Goal: Task Accomplishment & Management: Use online tool/utility

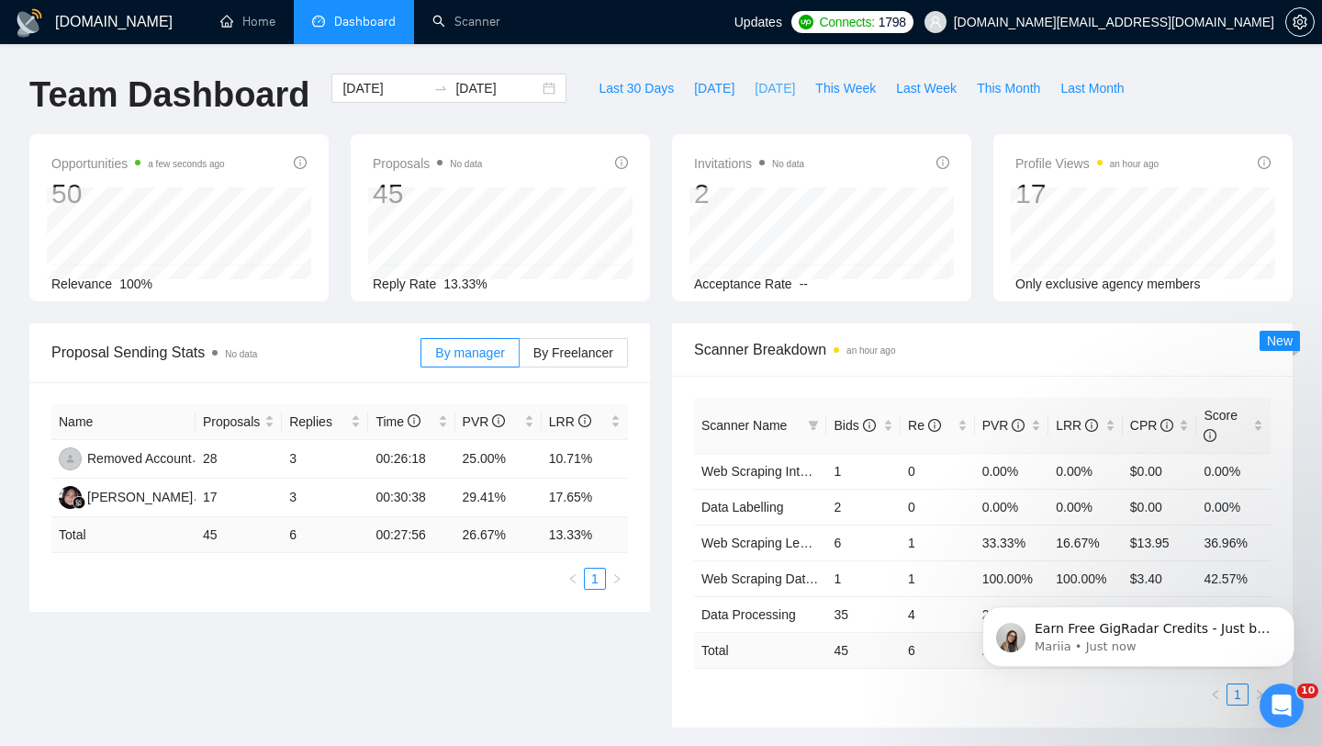
click at [750, 101] on button "[DATE]" at bounding box center [775, 87] width 61 height 29
type input "[DATE]"
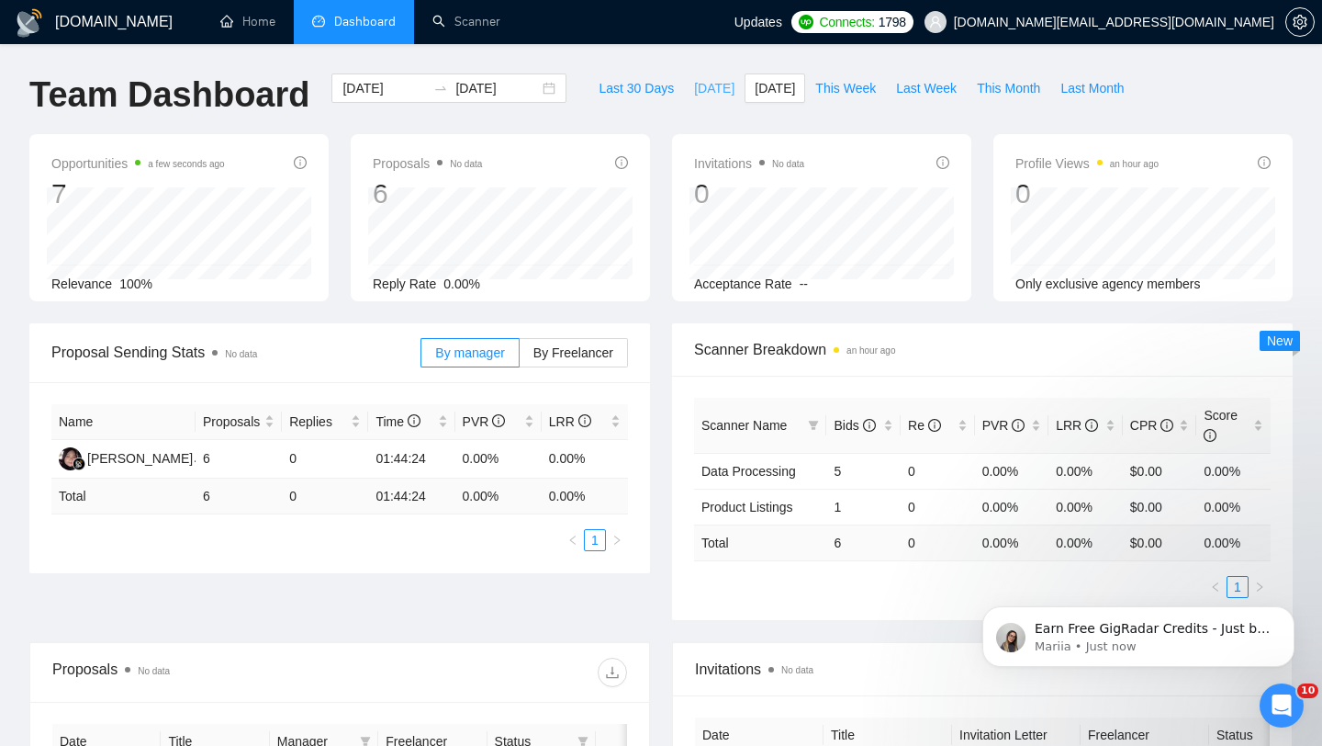
click at [699, 98] on button "[DATE]" at bounding box center [714, 87] width 61 height 29
type input "[DATE]"
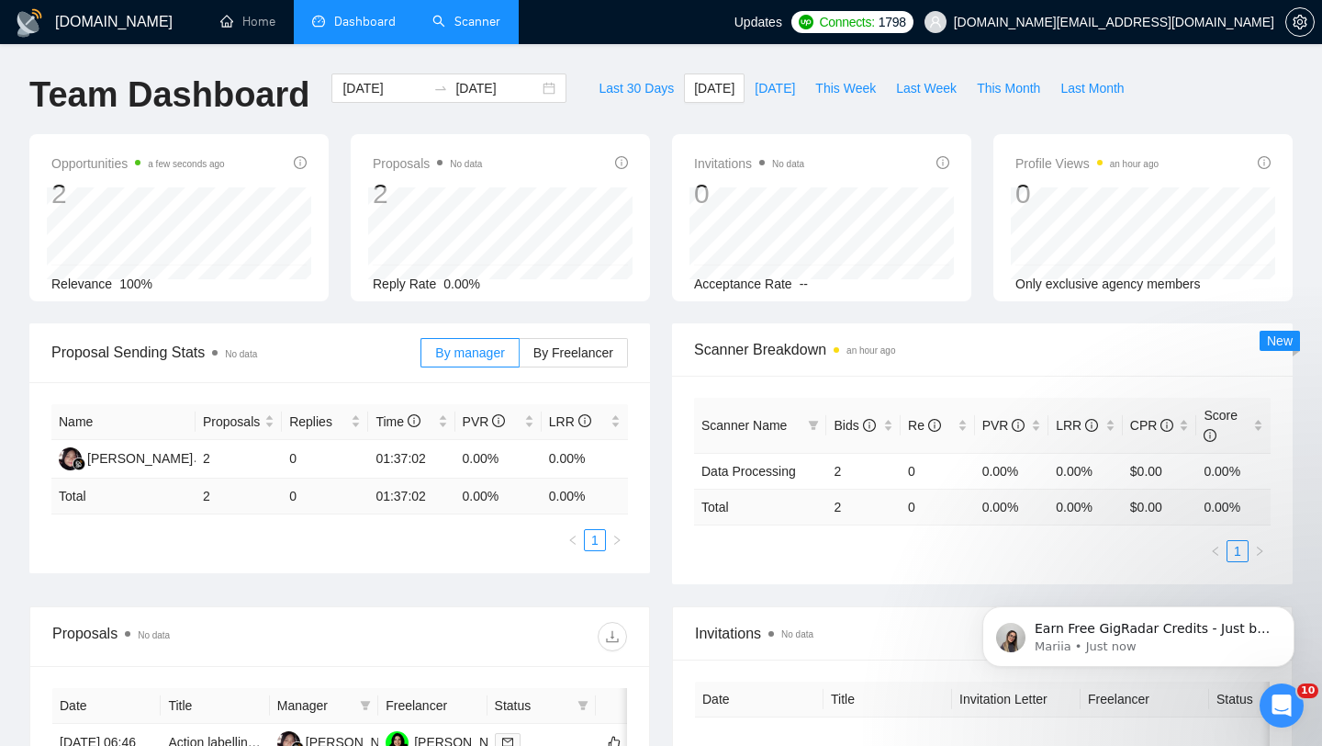
click at [466, 29] on link "Scanner" at bounding box center [467, 22] width 68 height 16
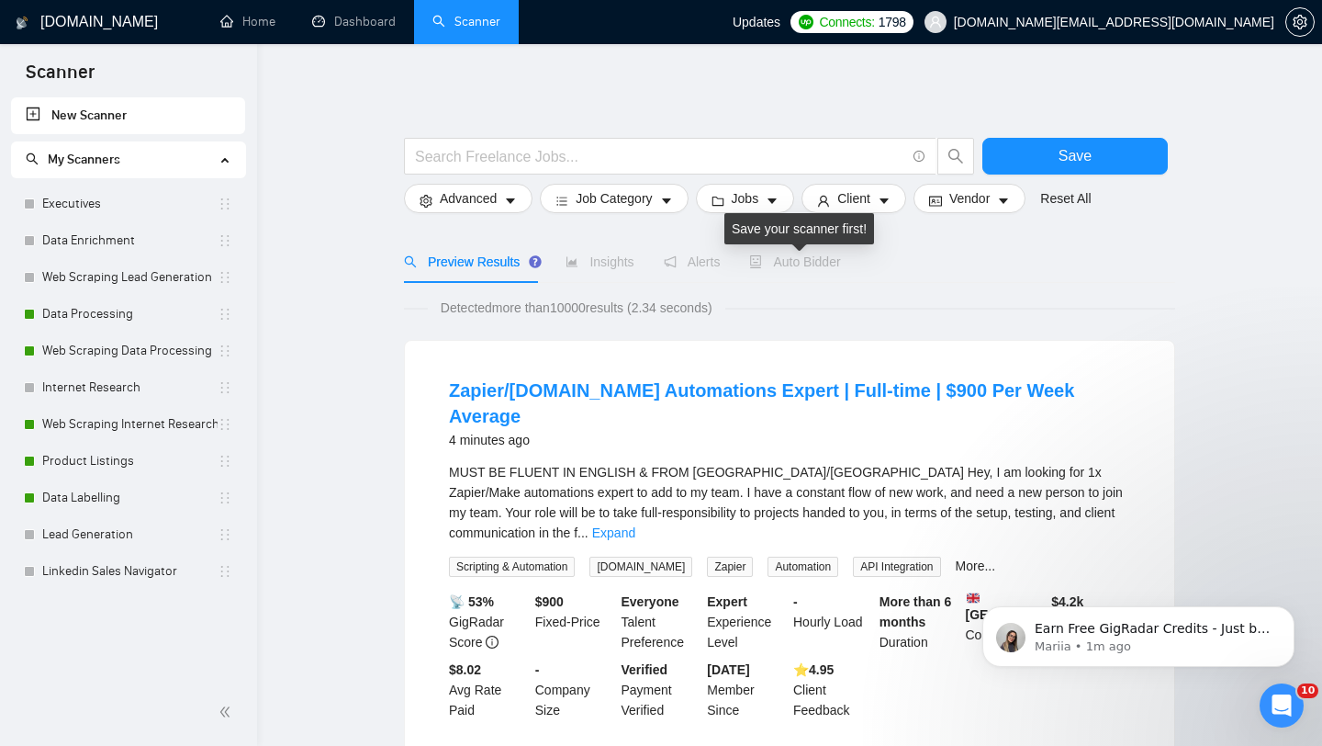
click at [810, 264] on span "Auto Bidder" at bounding box center [794, 261] width 91 height 15
click at [77, 318] on link "Data Processing" at bounding box center [129, 314] width 175 height 37
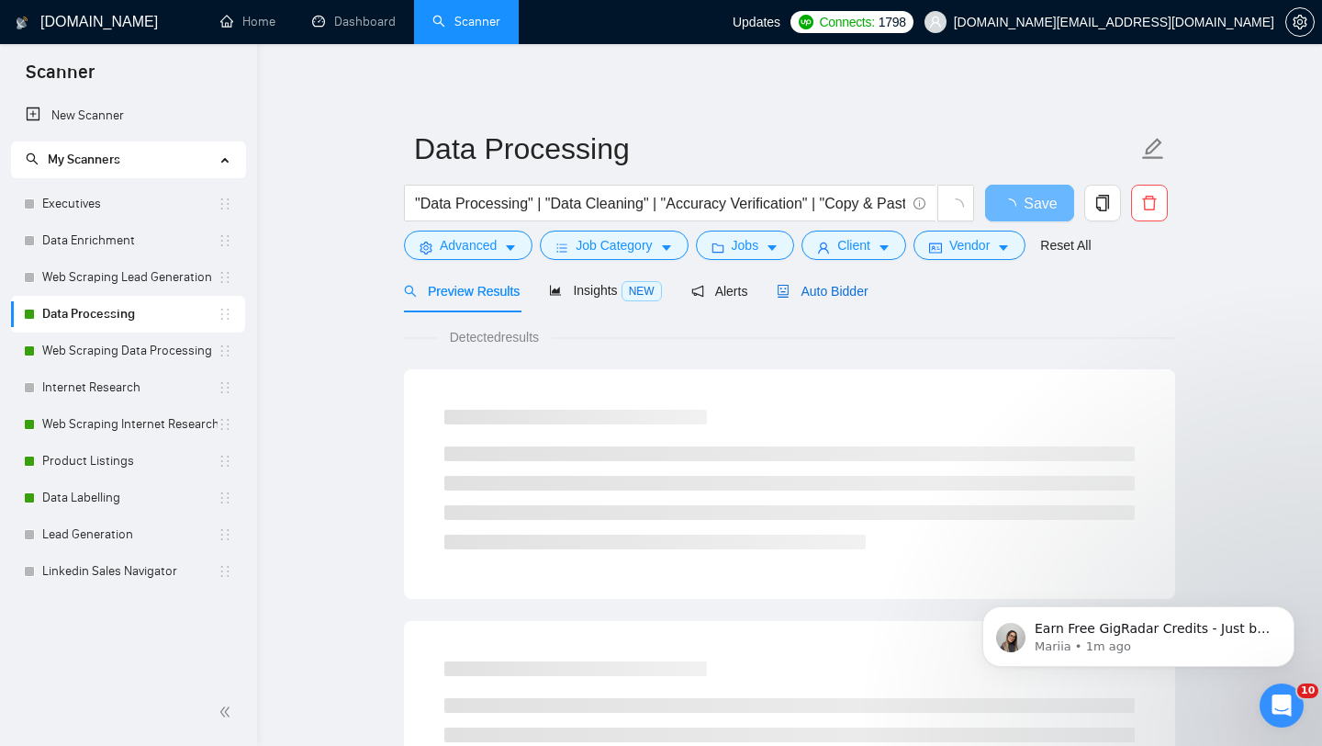
click at [827, 296] on span "Auto Bidder" at bounding box center [822, 291] width 91 height 15
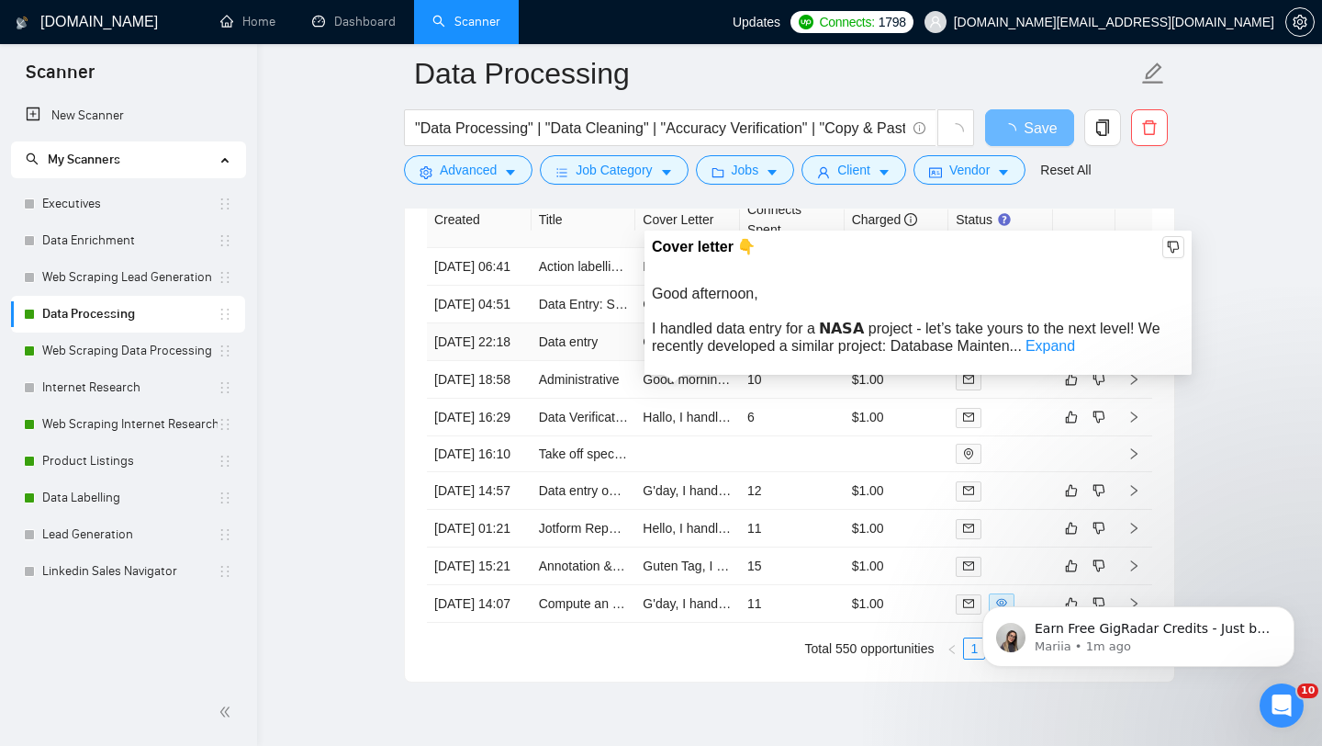
scroll to position [4505, 0]
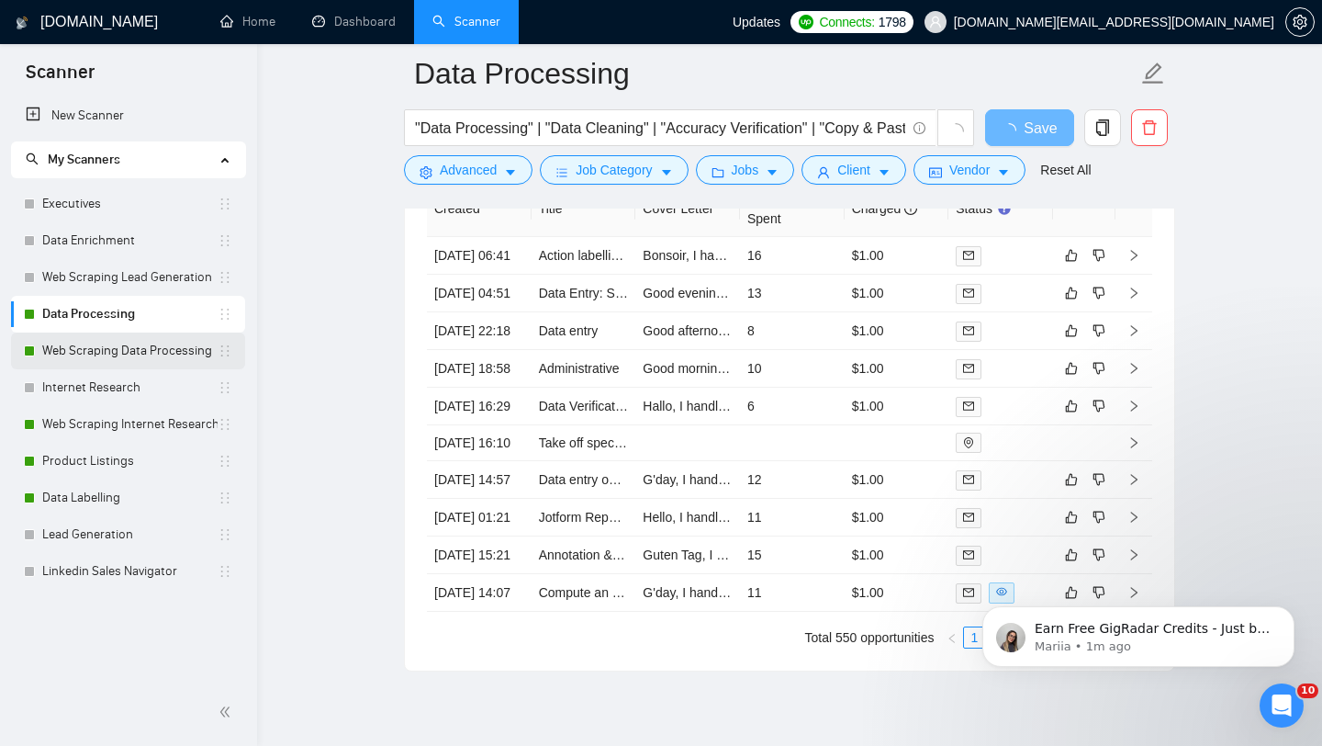
click at [170, 355] on link "Web Scraping Data Processing" at bounding box center [129, 350] width 175 height 37
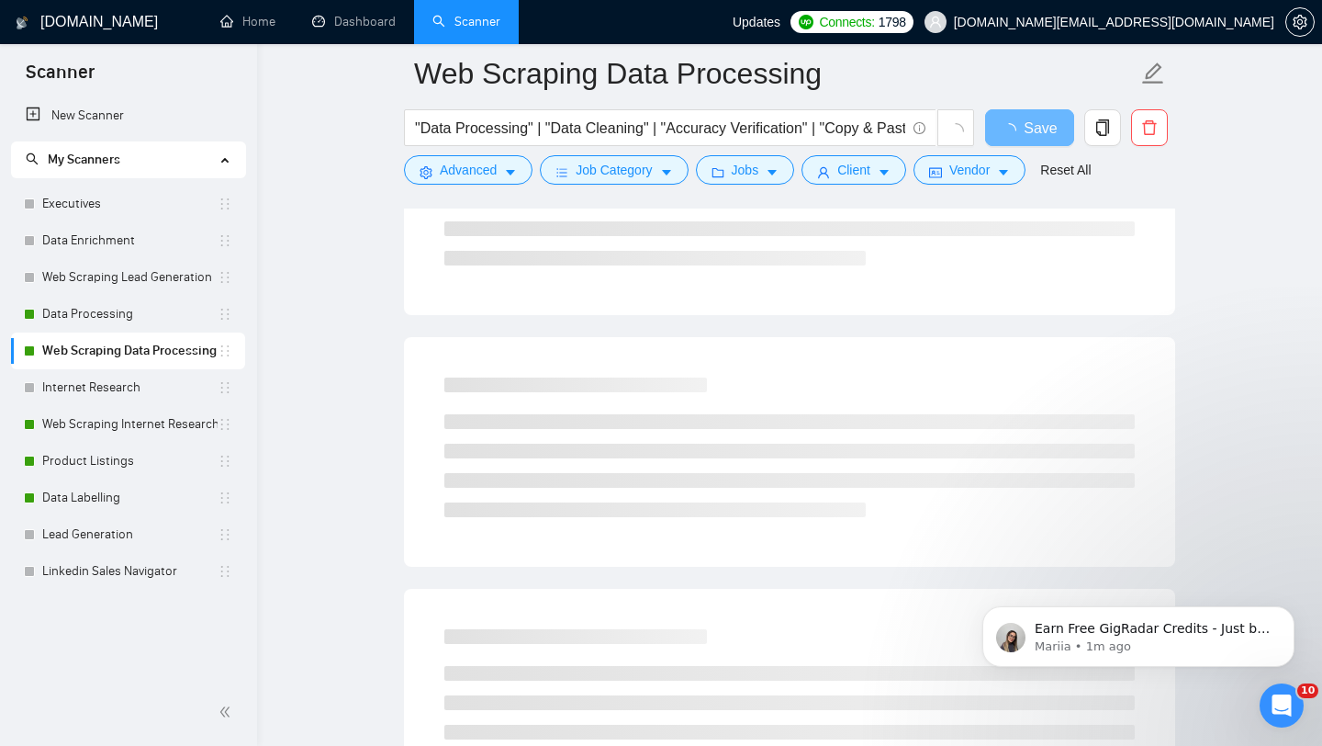
scroll to position [78, 0]
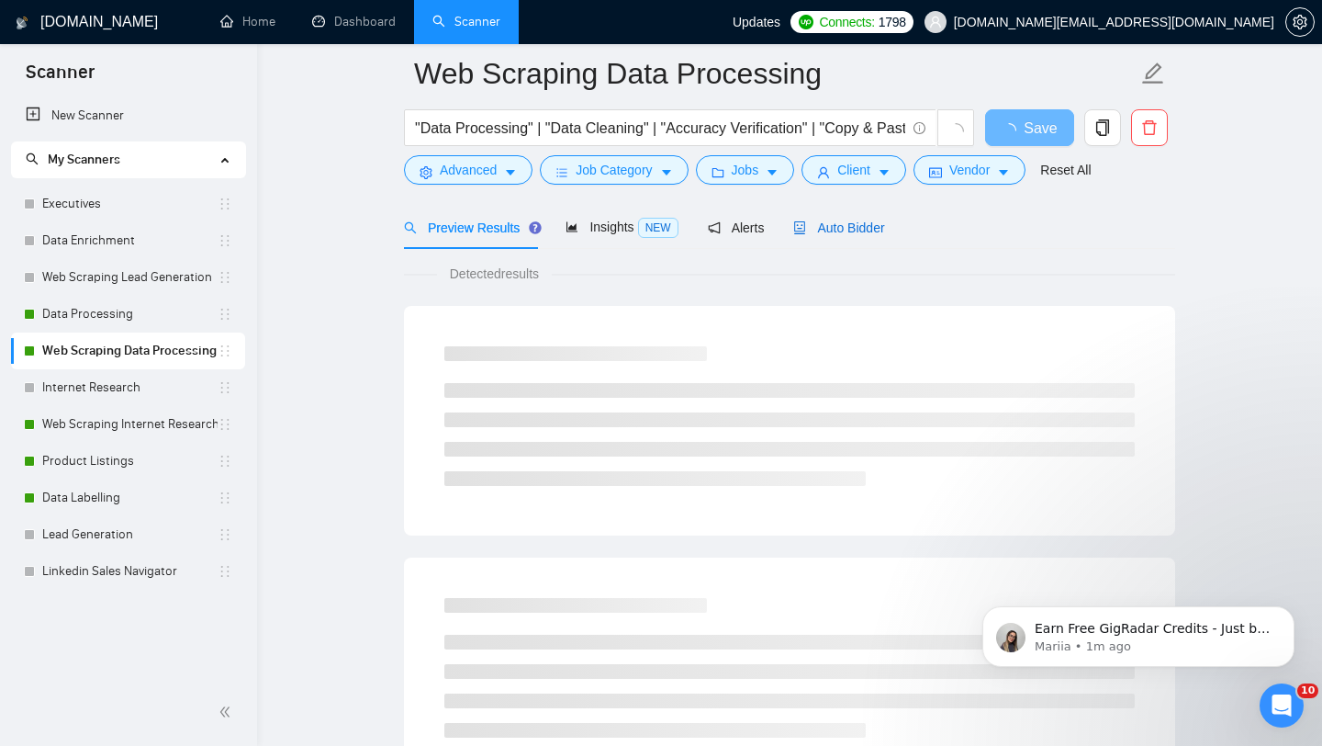
click at [849, 218] on div "Auto Bidder" at bounding box center [838, 228] width 91 height 20
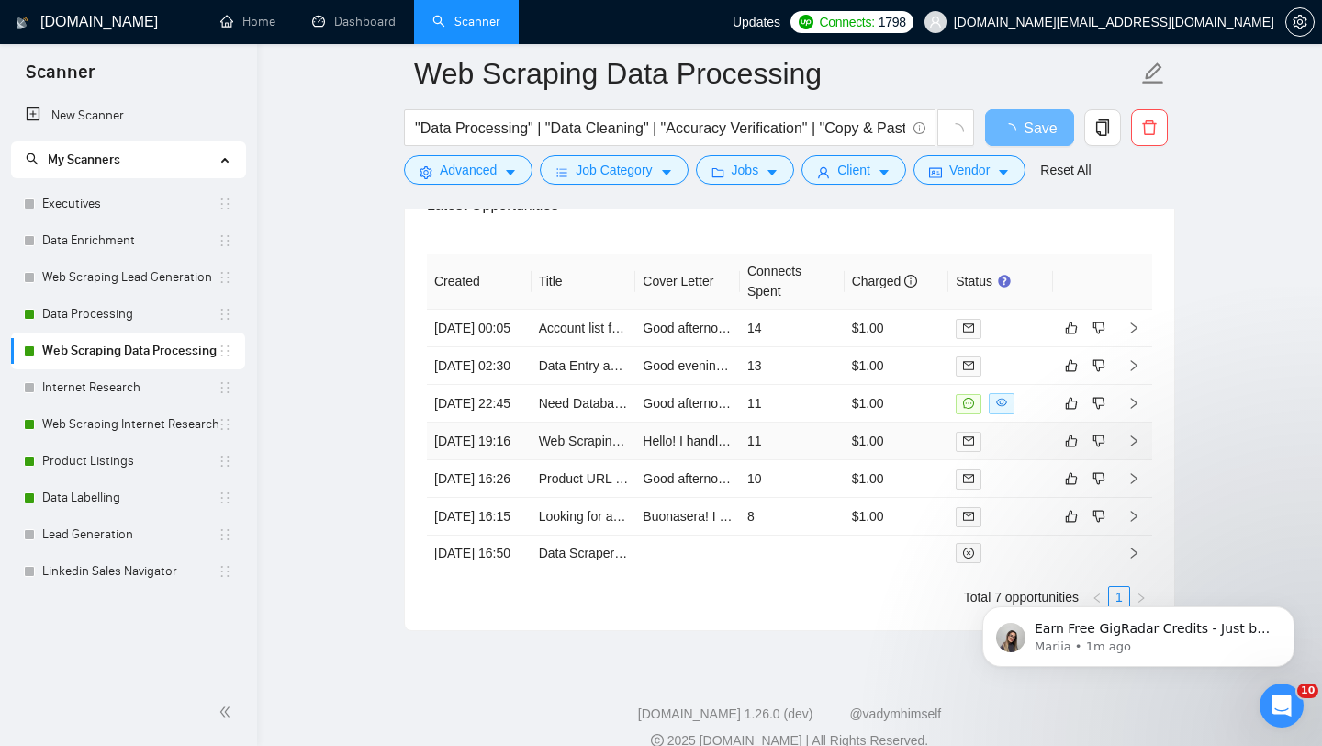
scroll to position [4431, 0]
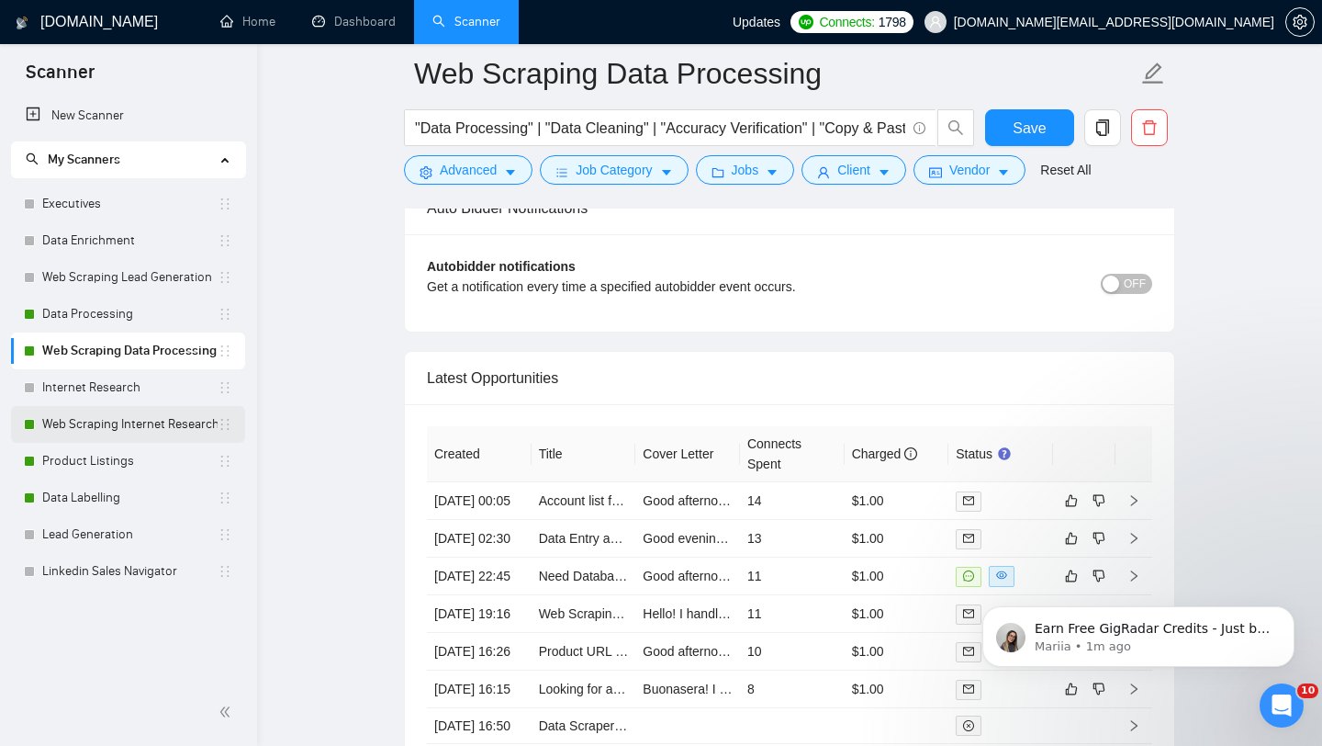
click at [99, 422] on link "Web Scraping Internet Research" at bounding box center [129, 424] width 175 height 37
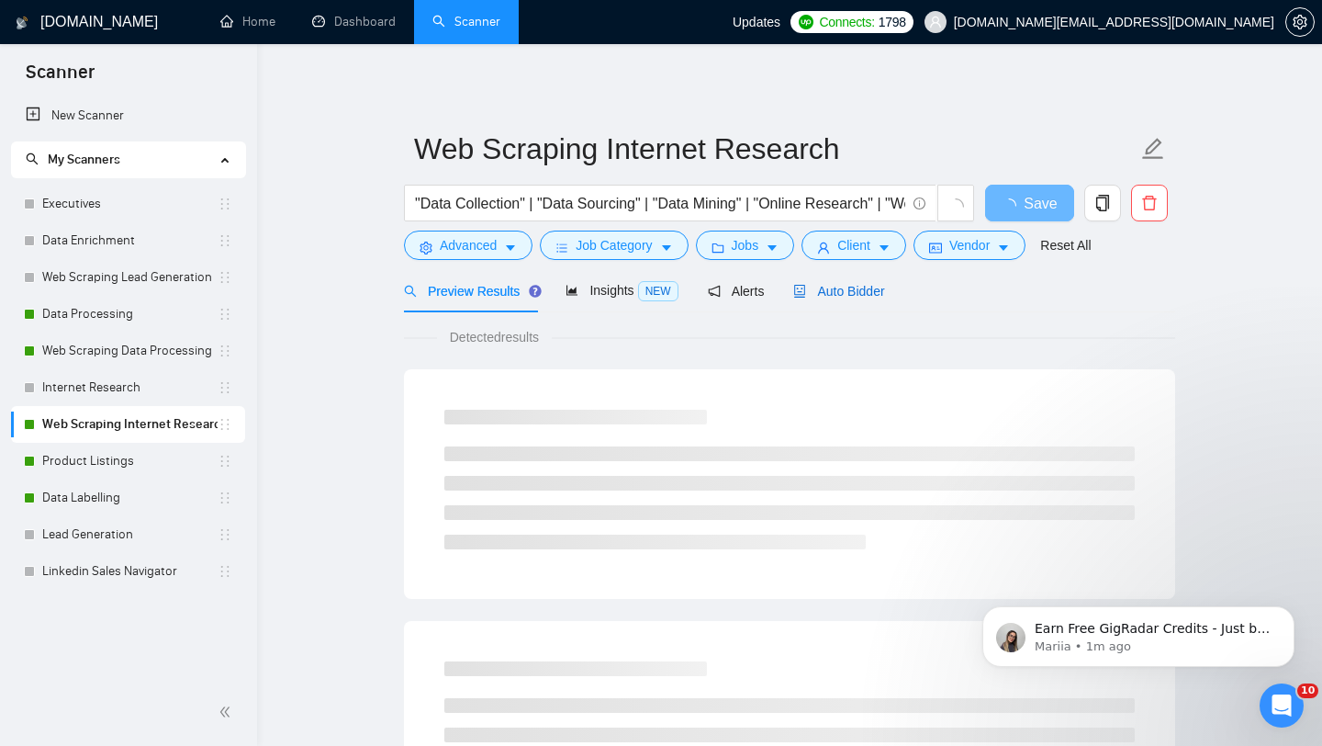
click at [854, 298] on span "Auto Bidder" at bounding box center [838, 291] width 91 height 15
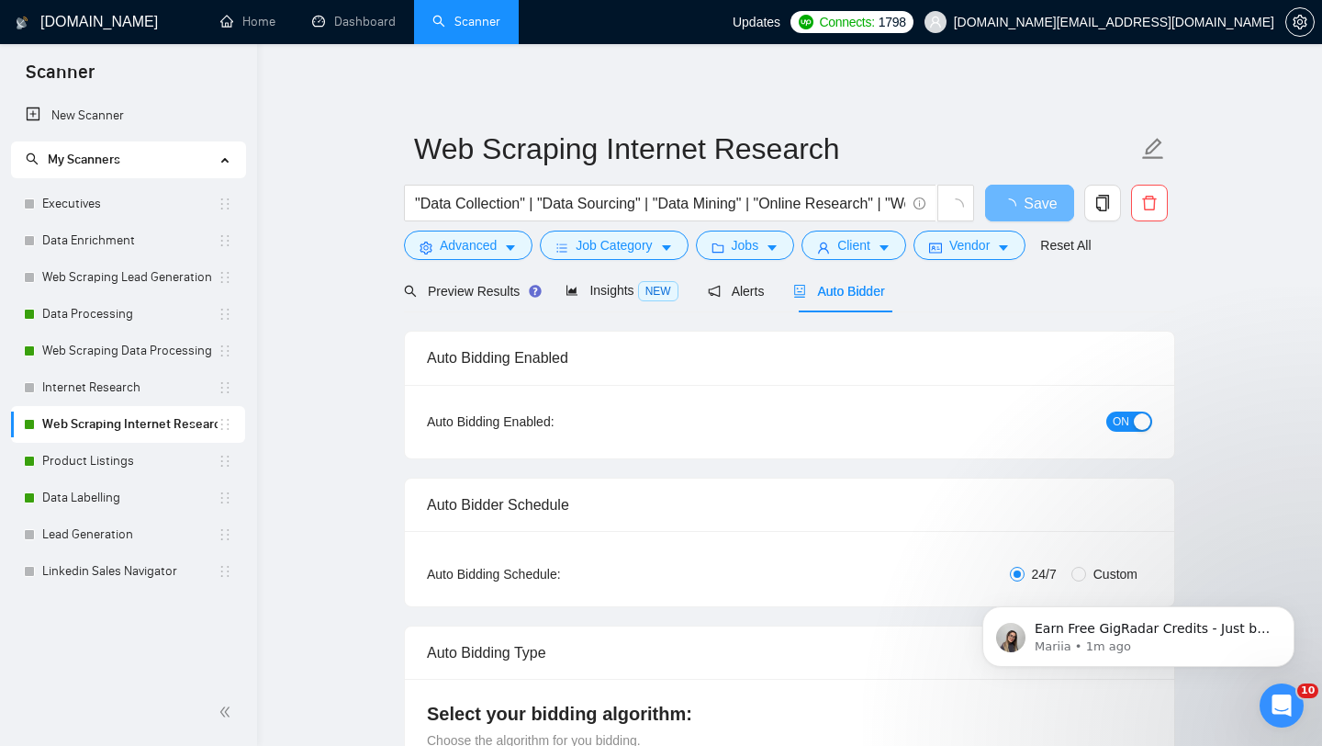
click at [854, 298] on span "Auto Bidder" at bounding box center [838, 291] width 91 height 15
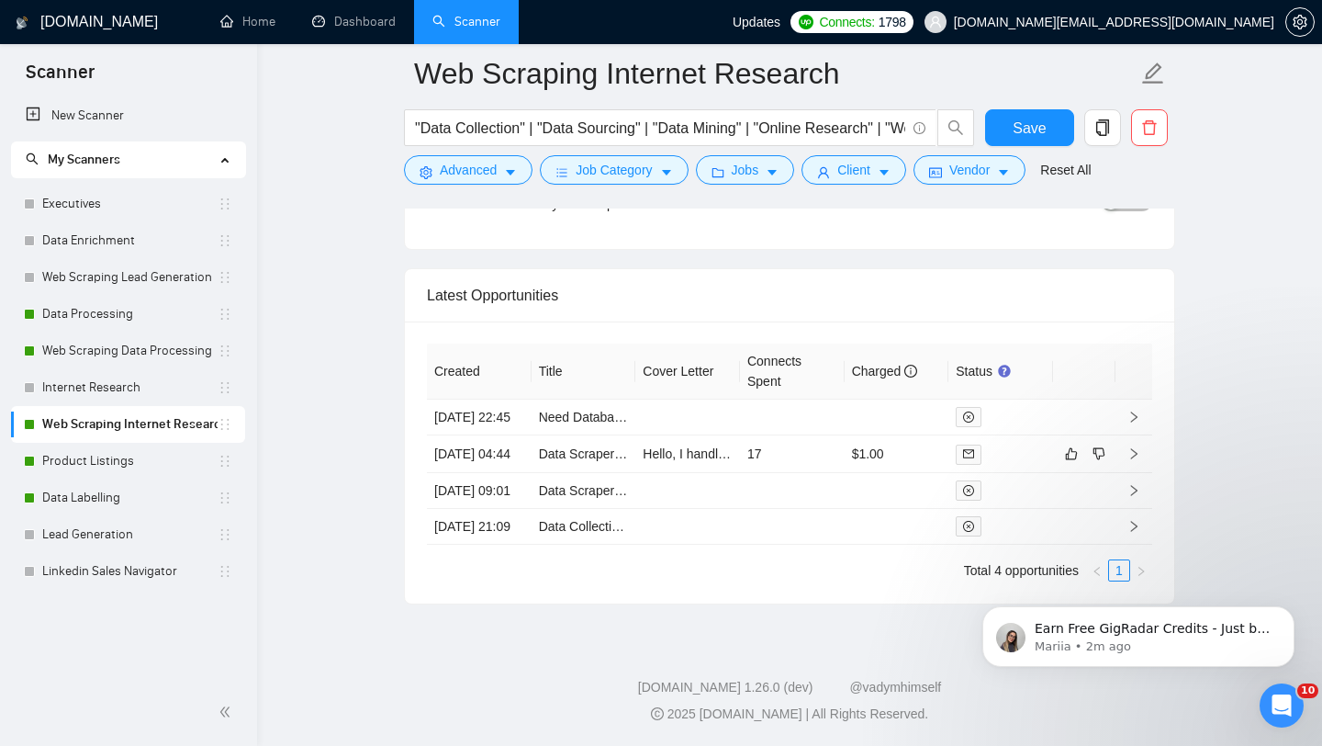
scroll to position [4562, 0]
click at [96, 454] on link "Product Listings" at bounding box center [129, 461] width 175 height 37
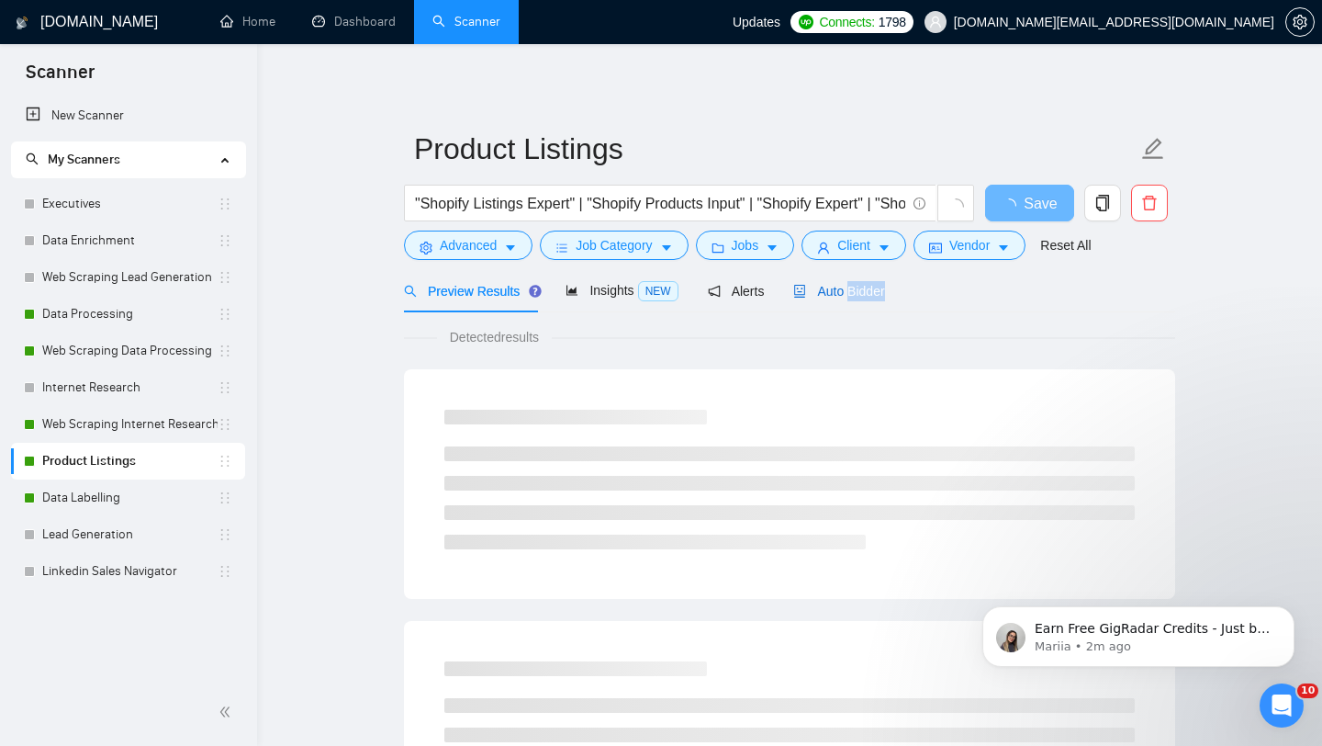
click at [854, 292] on span "Auto Bidder" at bounding box center [838, 291] width 91 height 15
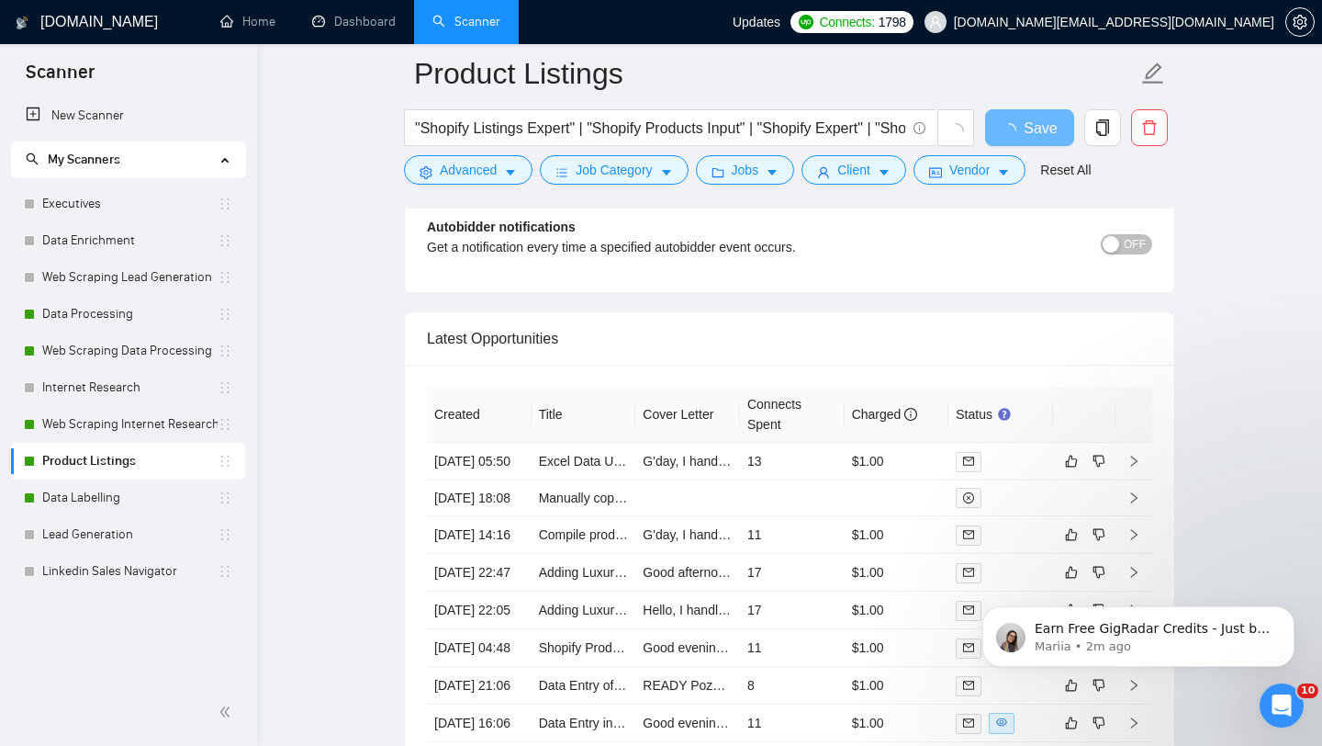
scroll to position [4397, 0]
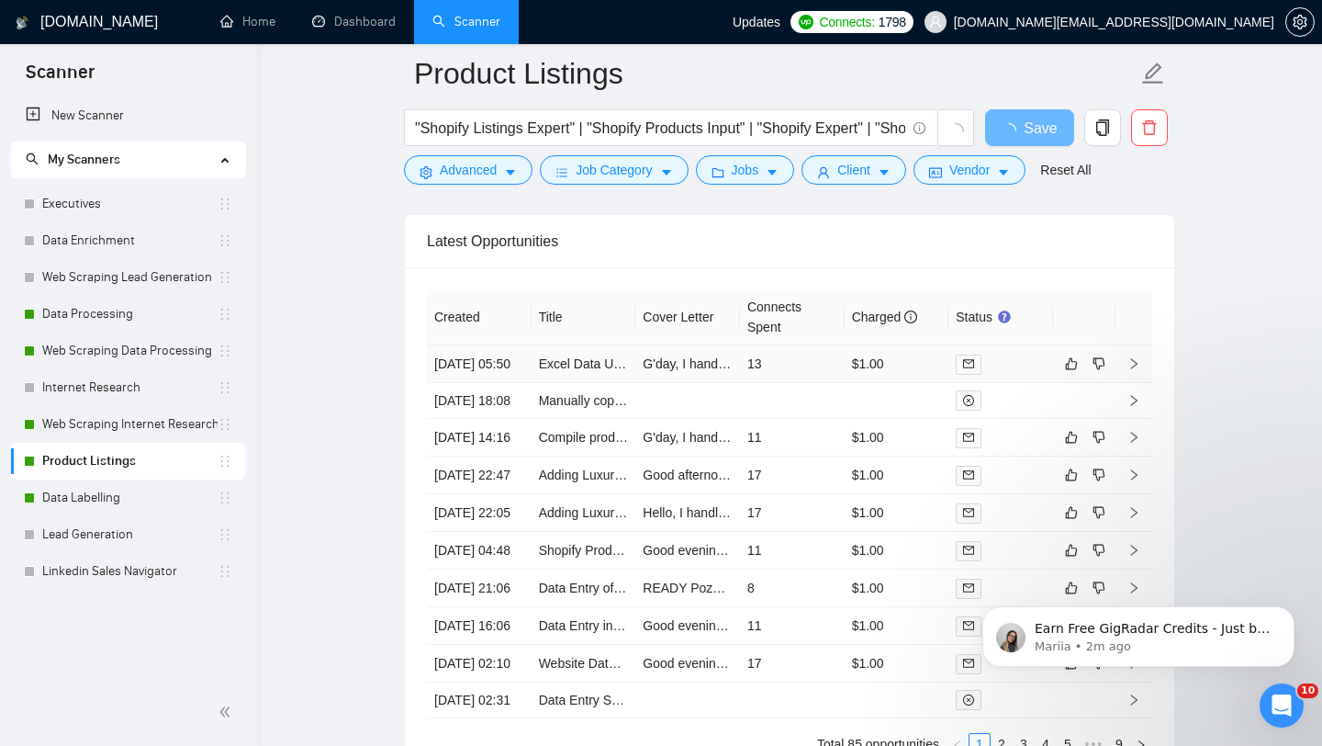
click at [616, 383] on td "Excel Data Upload to Shopify" at bounding box center [584, 364] width 105 height 38
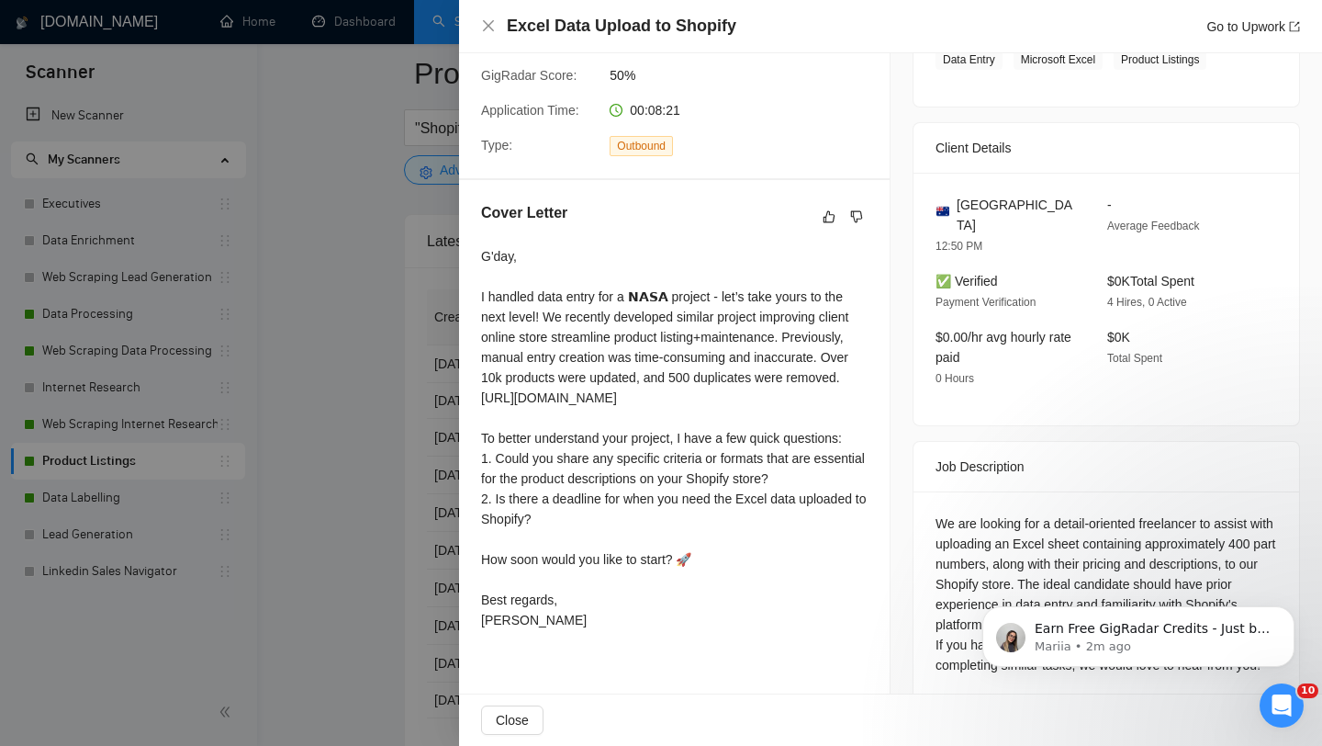
scroll to position [366, 0]
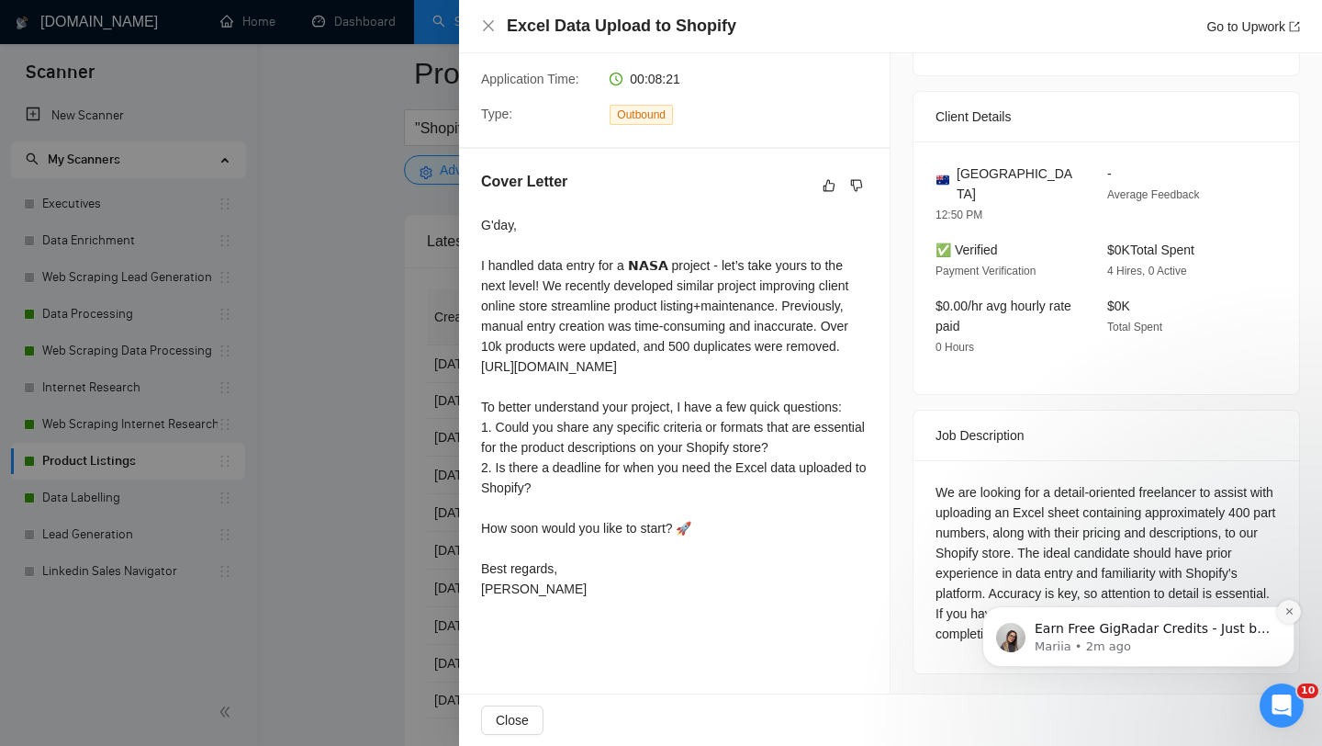
click at [1292, 610] on icon "Dismiss notification" at bounding box center [1290, 611] width 10 height 10
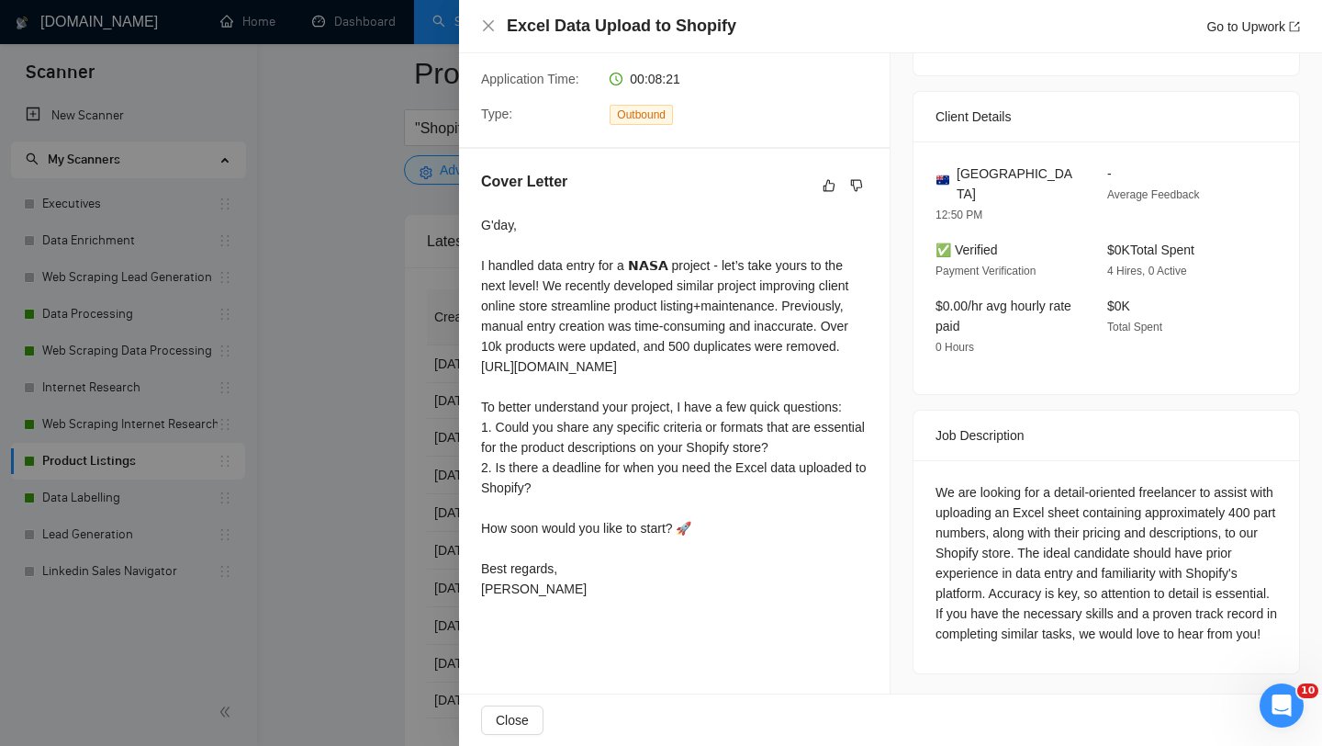
click at [389, 441] on div at bounding box center [661, 373] width 1322 height 746
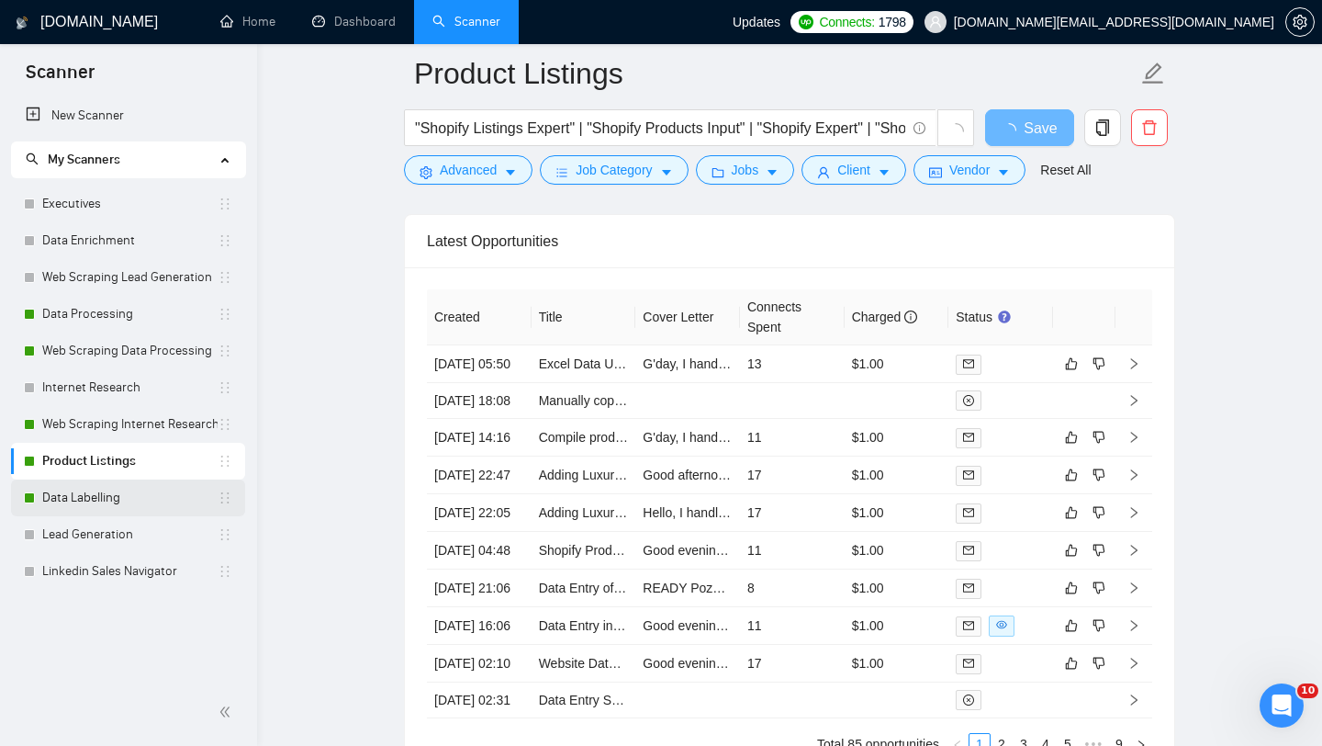
click at [121, 514] on link "Data Labelling" at bounding box center [129, 497] width 175 height 37
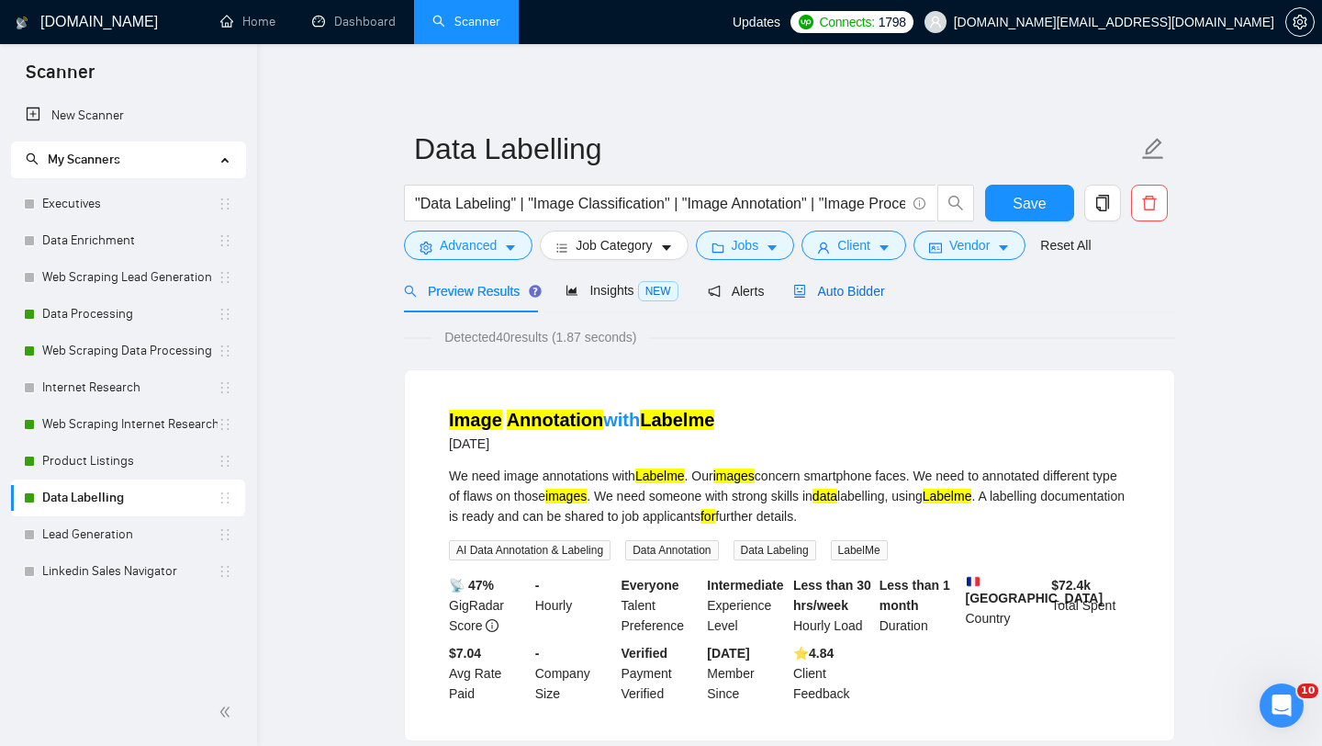
click at [861, 298] on span "Auto Bidder" at bounding box center [838, 291] width 91 height 15
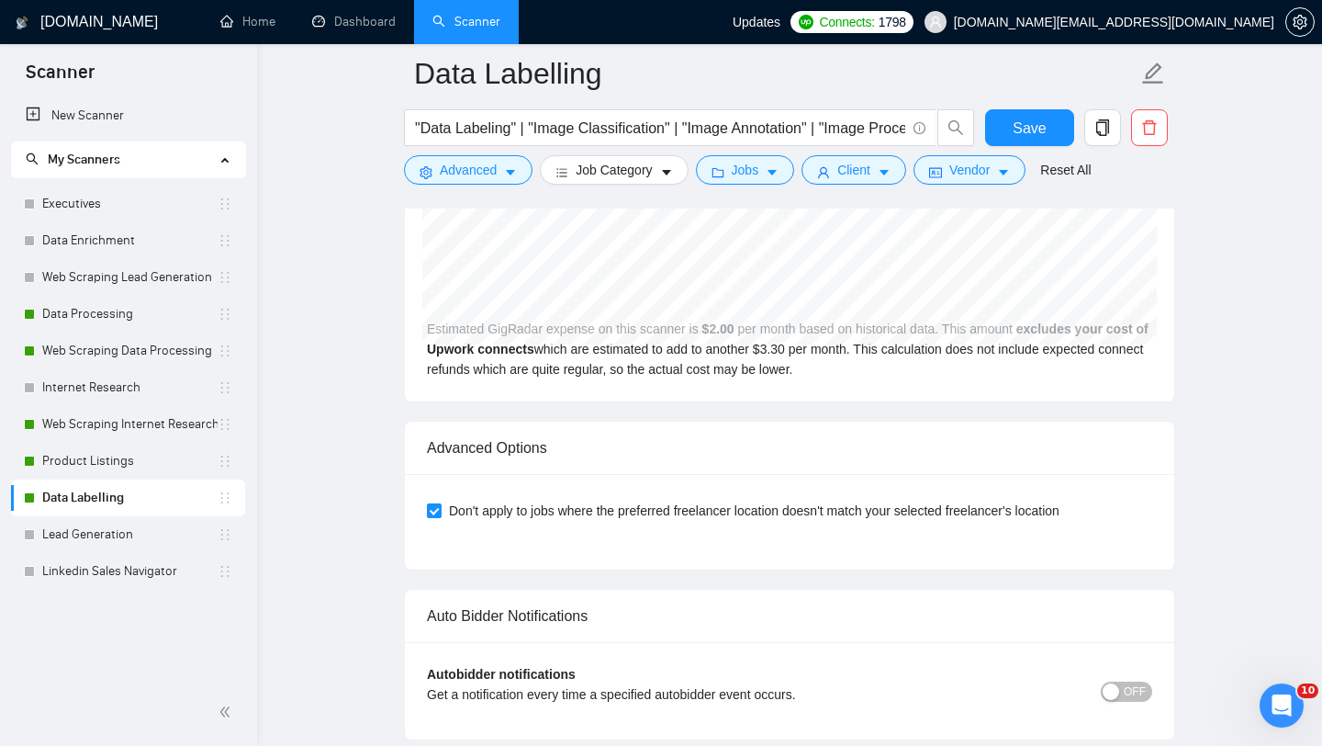
scroll to position [4392, 0]
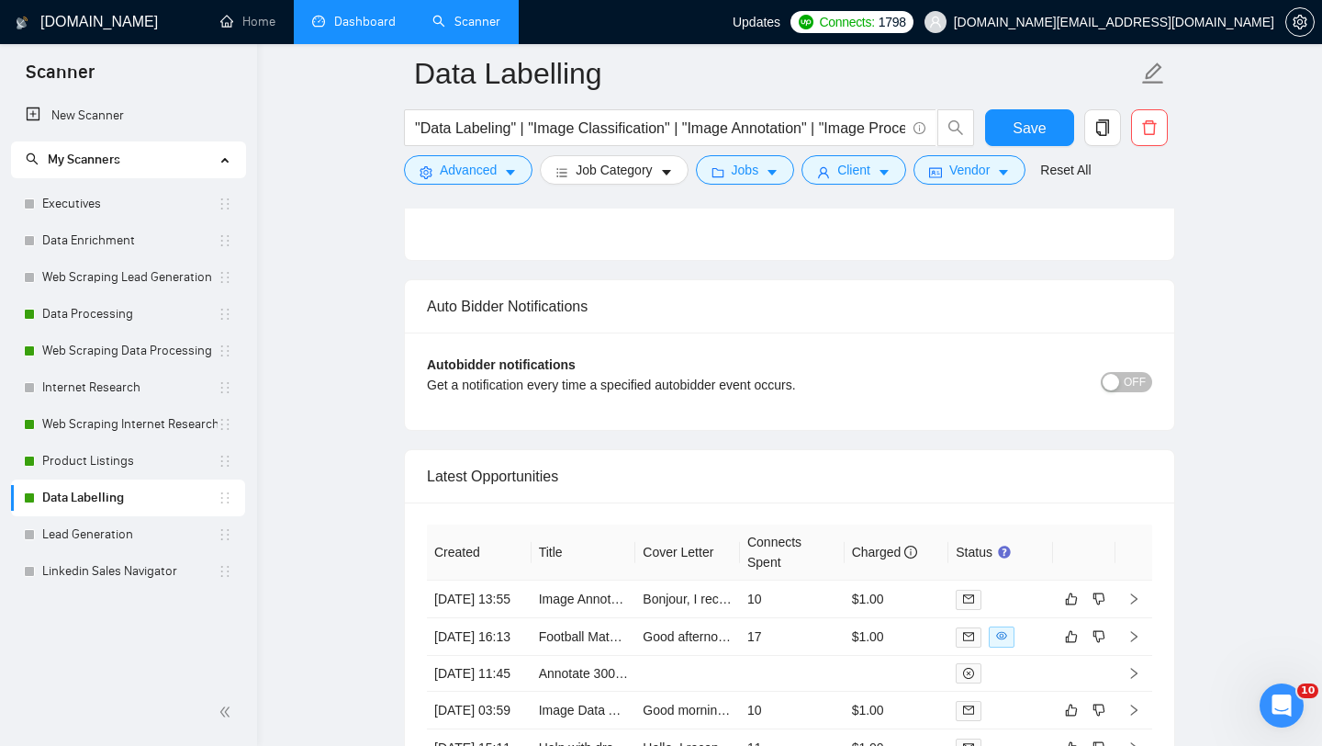
click at [371, 23] on link "Dashboard" at bounding box center [354, 22] width 84 height 16
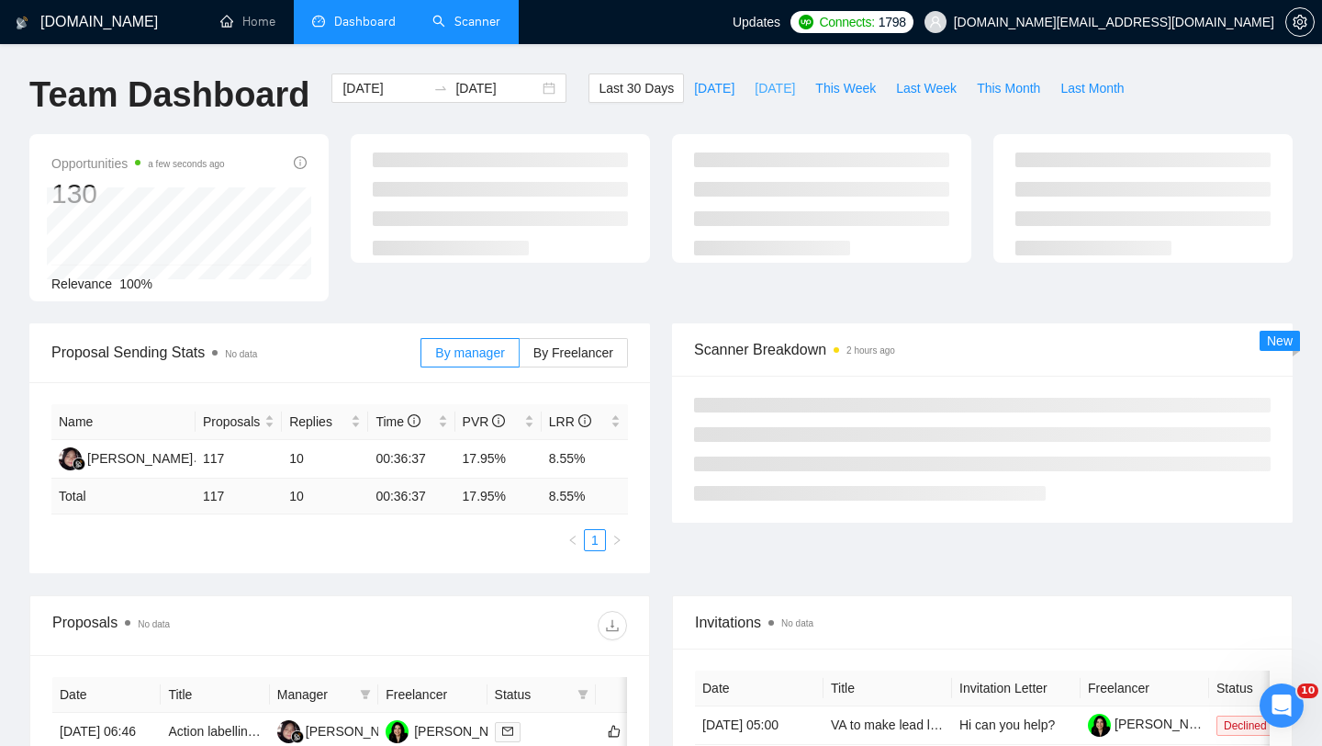
click at [768, 91] on span "[DATE]" at bounding box center [775, 88] width 40 height 20
type input "[DATE]"
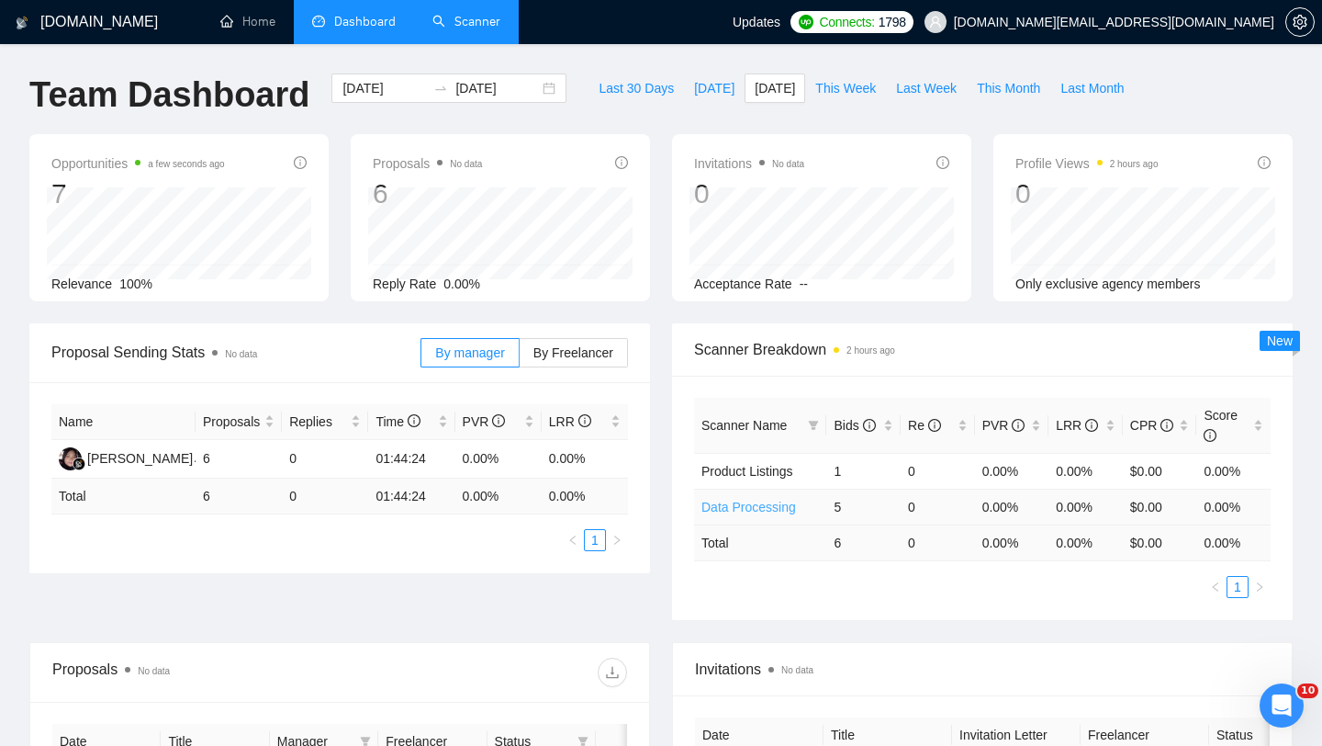
click at [727, 503] on link "Data Processing" at bounding box center [749, 507] width 95 height 15
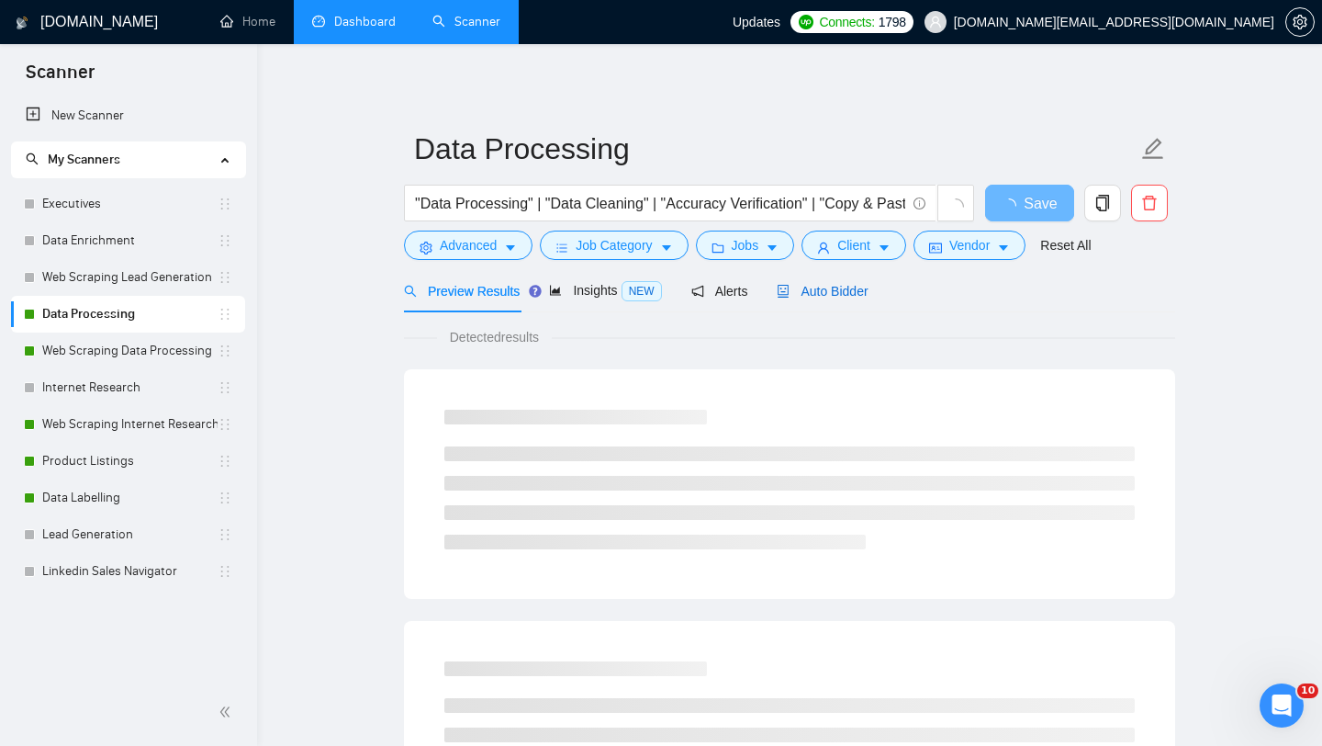
click at [822, 296] on span "Auto Bidder" at bounding box center [822, 291] width 91 height 15
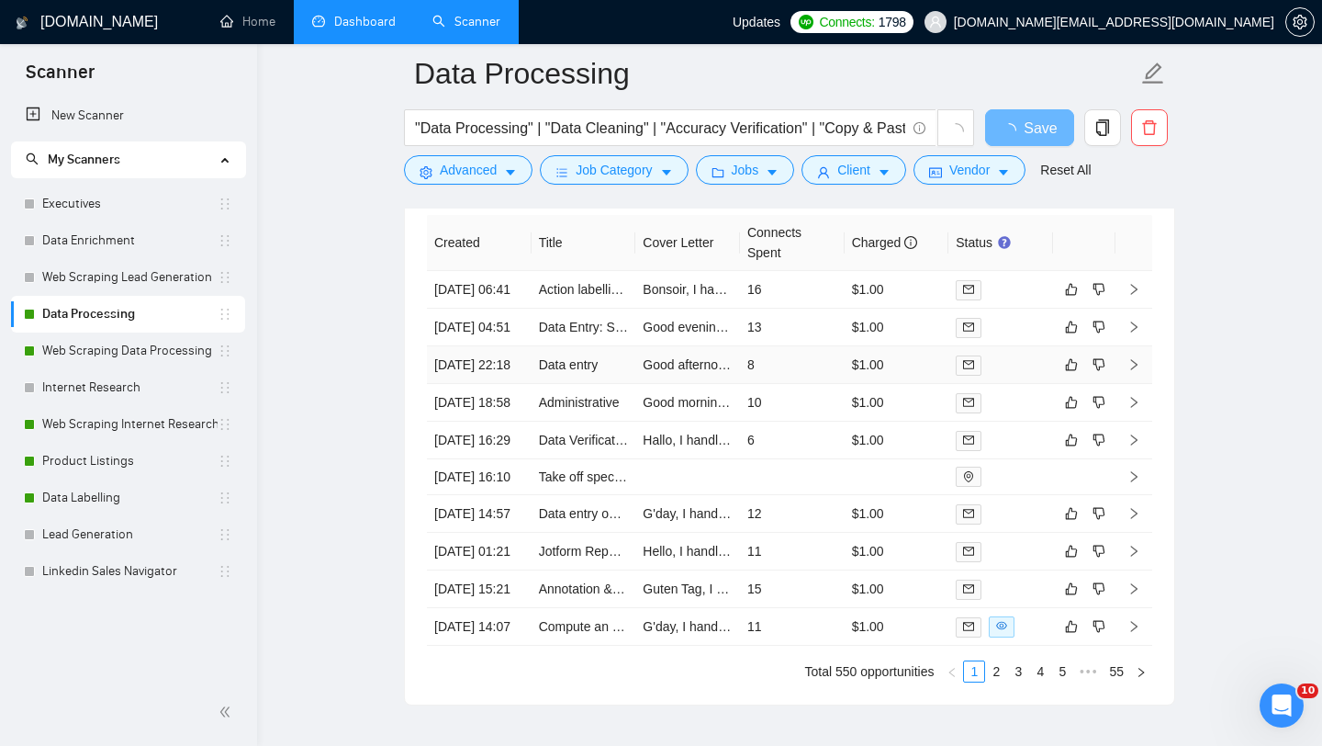
scroll to position [4498, 0]
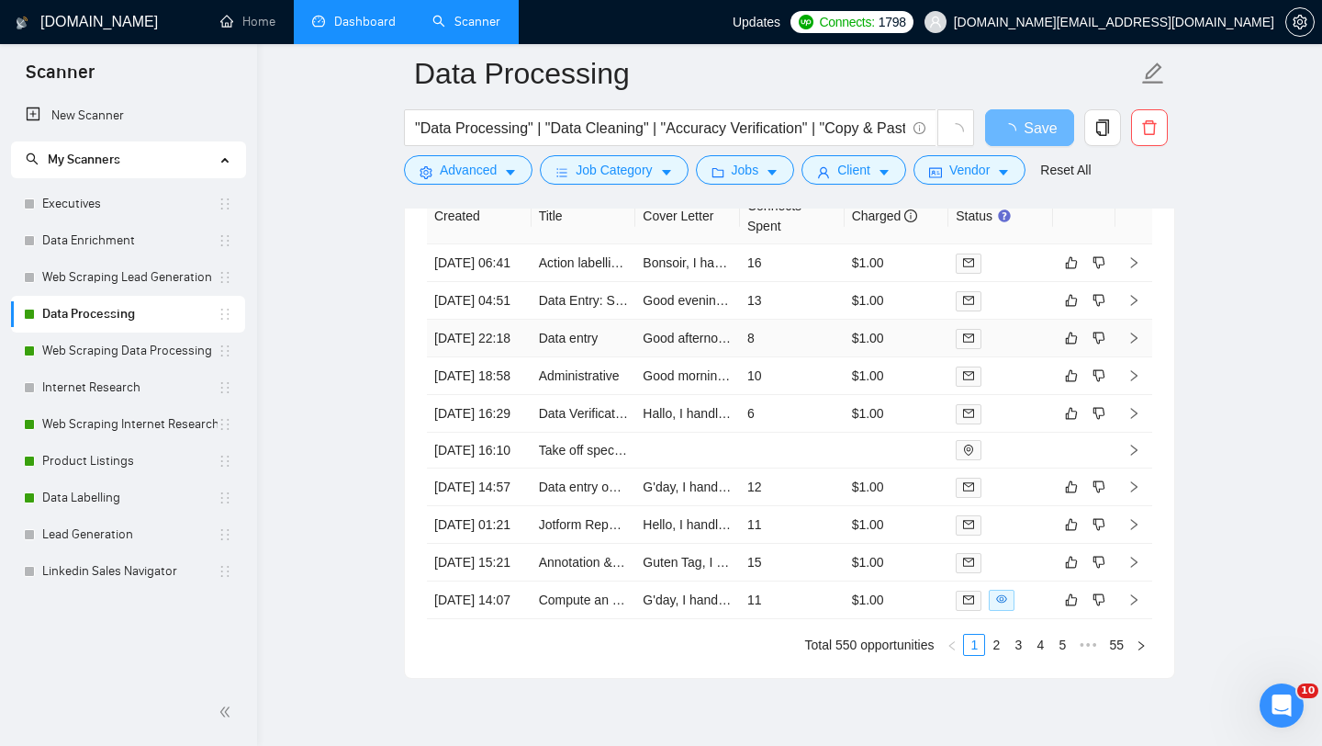
click at [602, 357] on td "Data entry" at bounding box center [584, 339] width 105 height 38
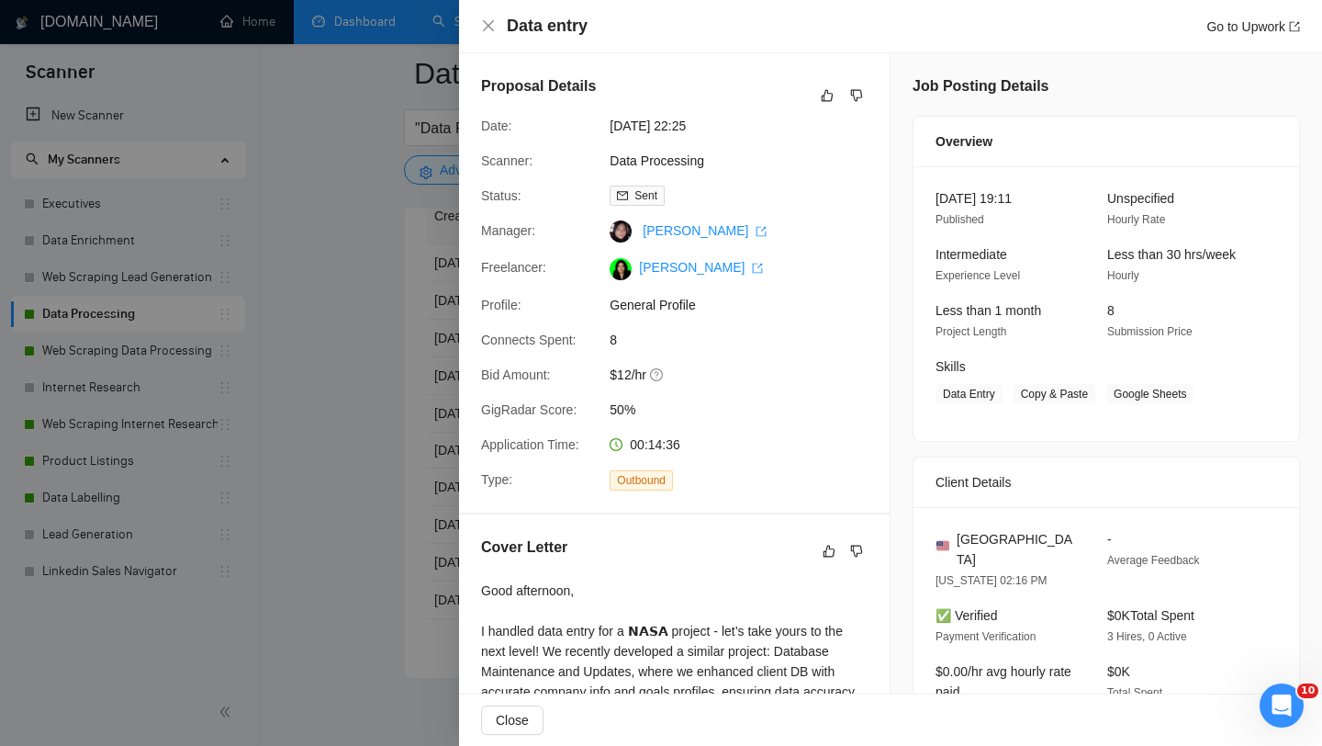
scroll to position [426, 0]
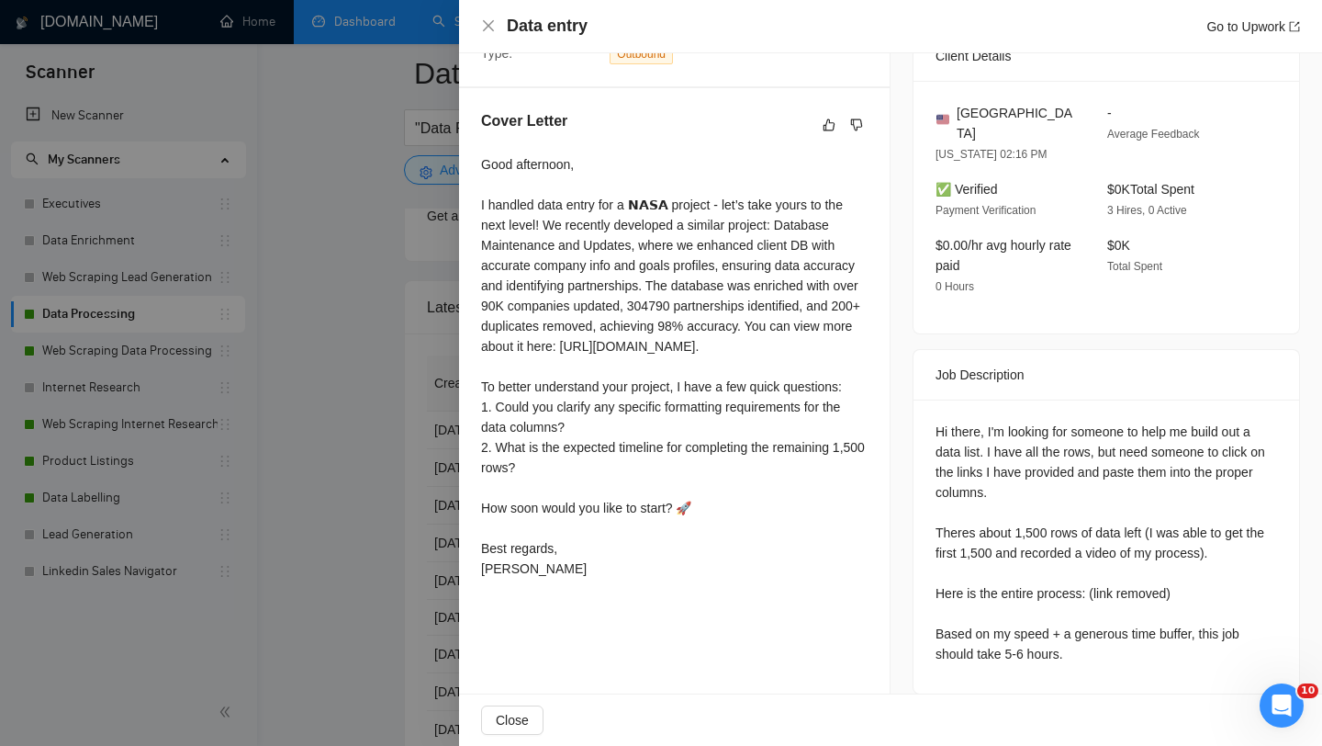
click at [1208, 606] on div "Hi there, I'm looking for someone to help me build out a data list. I have all …" at bounding box center [1107, 543] width 342 height 242
click at [294, 523] on div at bounding box center [661, 373] width 1322 height 746
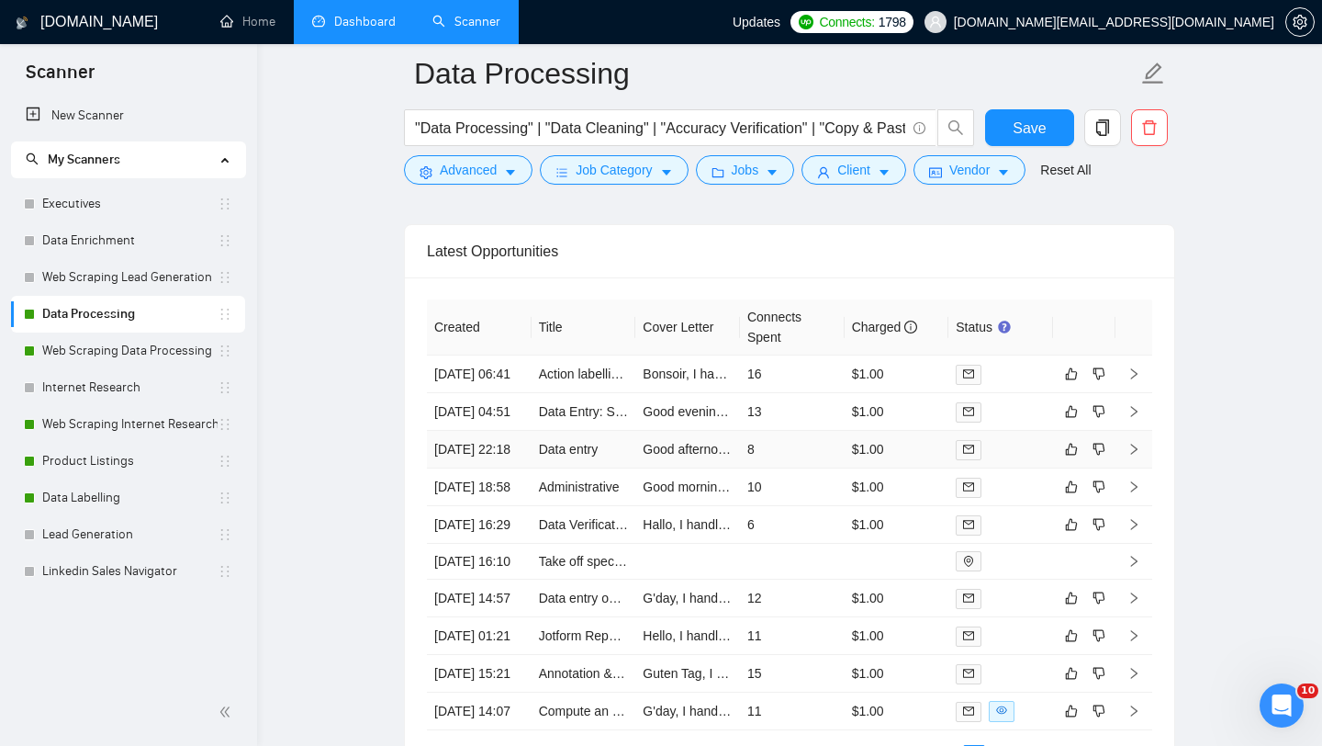
scroll to position [4589, 0]
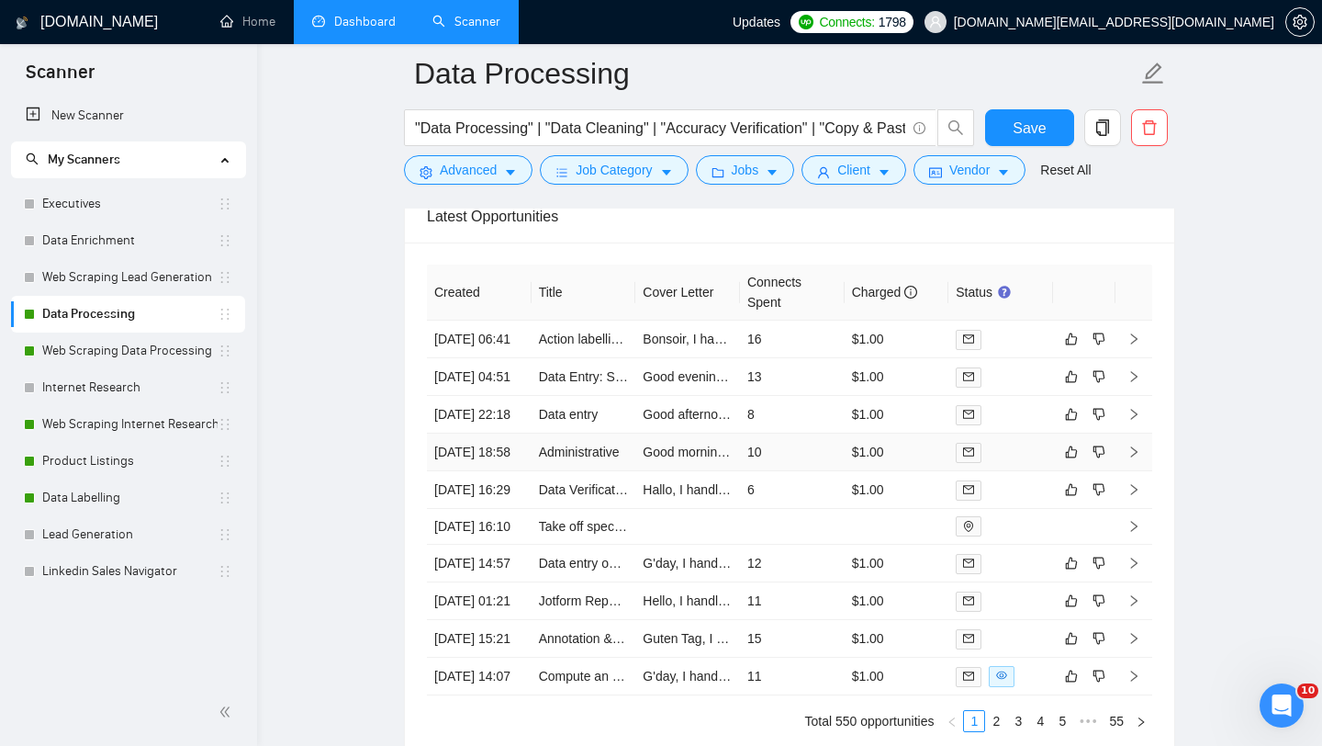
click at [593, 471] on td "Administrative" at bounding box center [584, 452] width 105 height 38
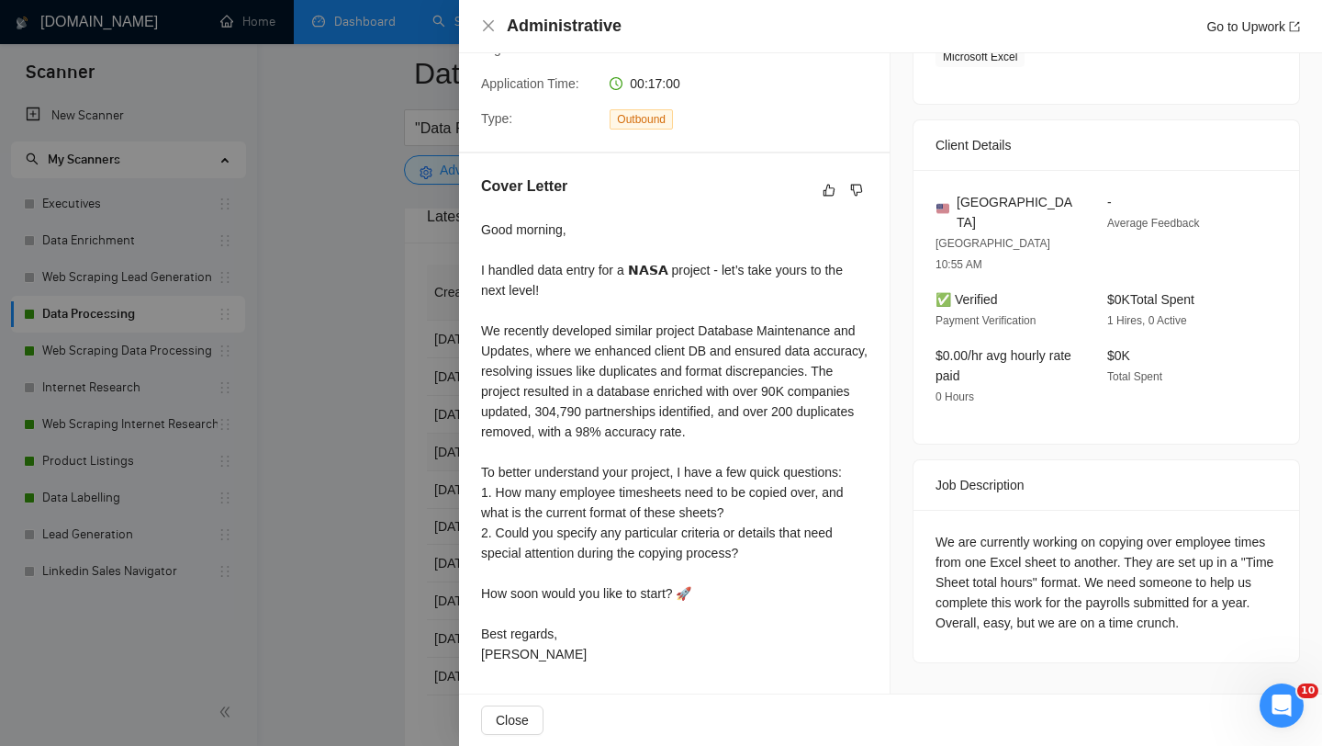
scroll to position [360, 0]
click at [470, 515] on div "Cover Letter Good morning, I handled data entry for a 𝗡𝗔𝗦𝗔 project - let’s take…" at bounding box center [674, 424] width 431 height 540
click at [411, 523] on div at bounding box center [661, 373] width 1322 height 746
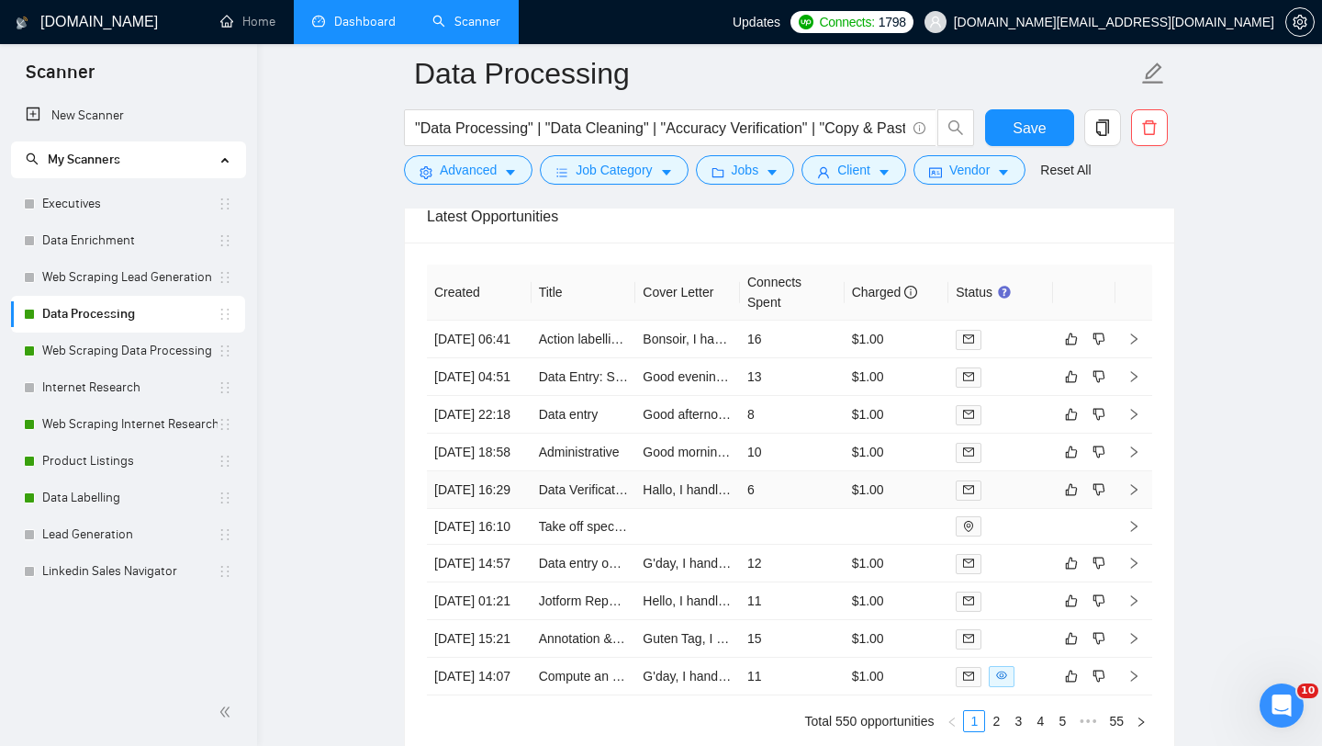
click at [537, 509] on td "Data Verification for Bank Account Statements" at bounding box center [584, 490] width 105 height 38
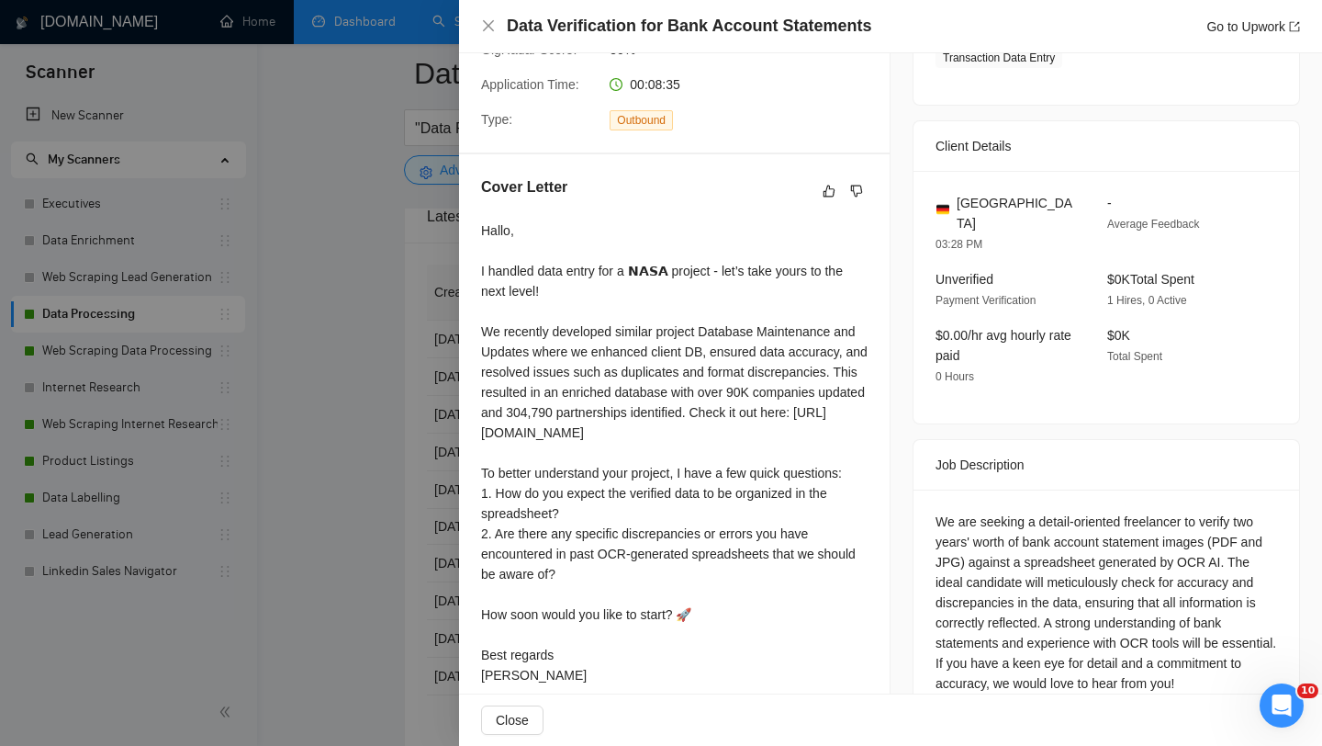
click at [338, 592] on div at bounding box center [661, 373] width 1322 height 746
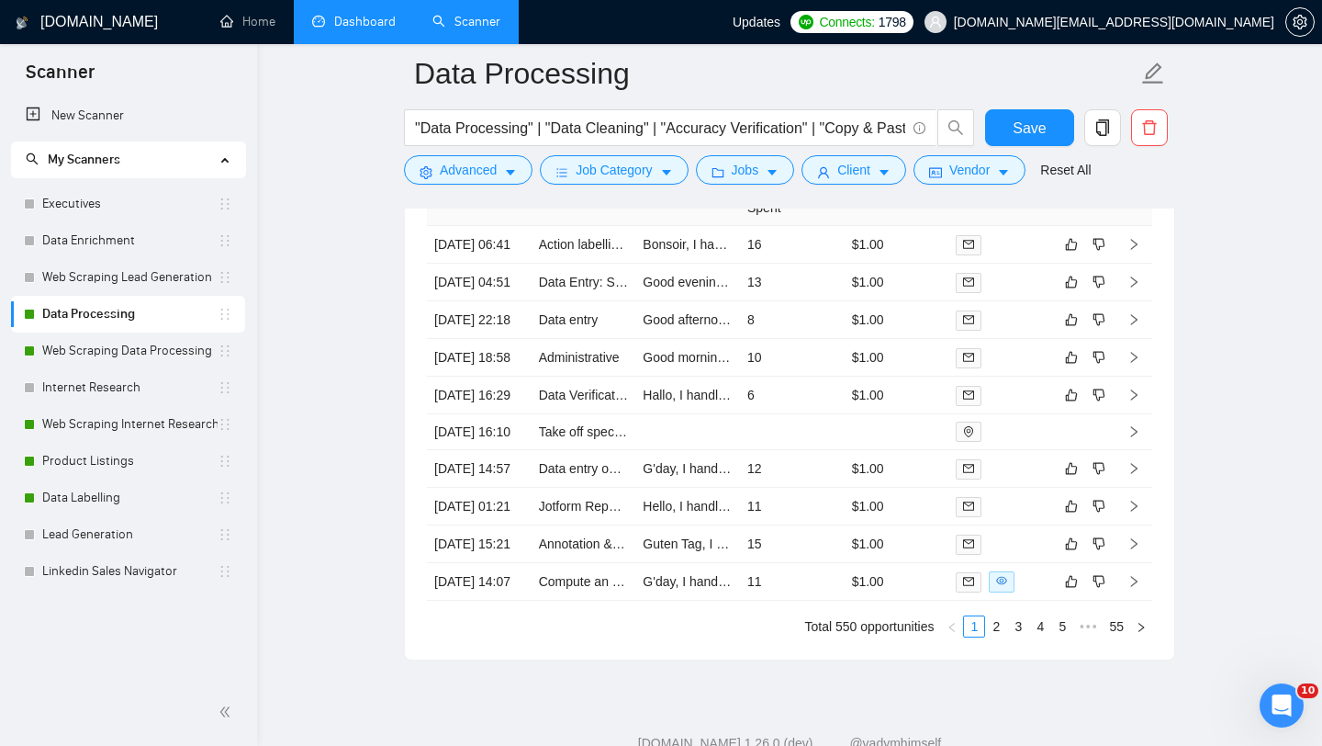
scroll to position [4710, 0]
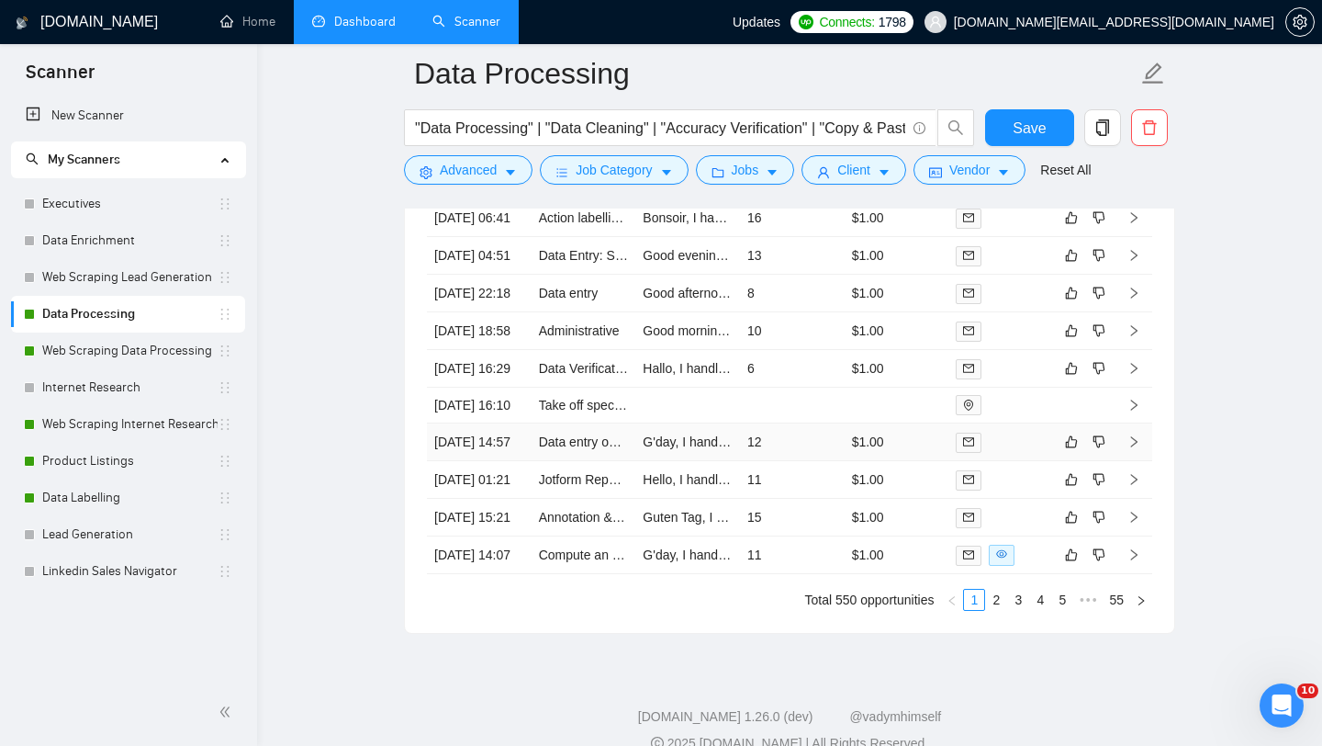
click at [583, 461] on td "Data entry on an excel spreadsheet for a construction business" at bounding box center [584, 442] width 105 height 38
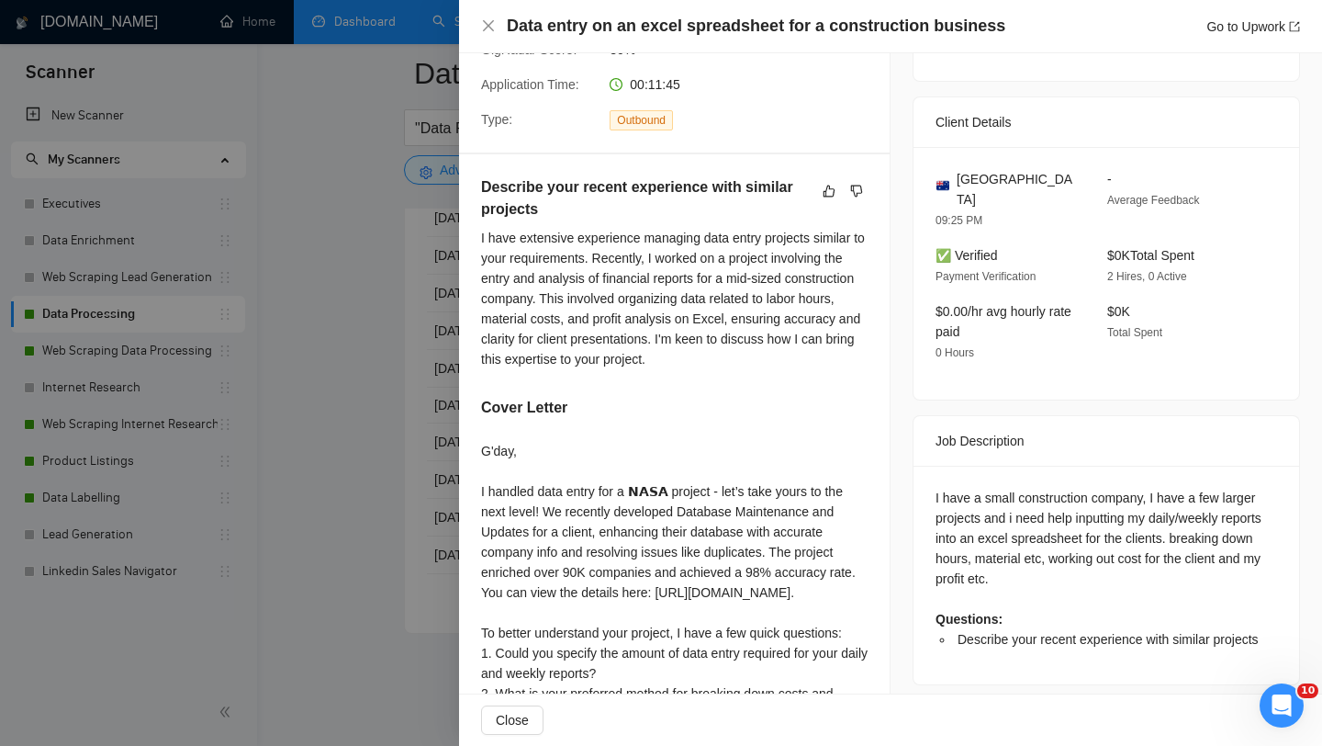
click at [346, 555] on div at bounding box center [661, 373] width 1322 height 746
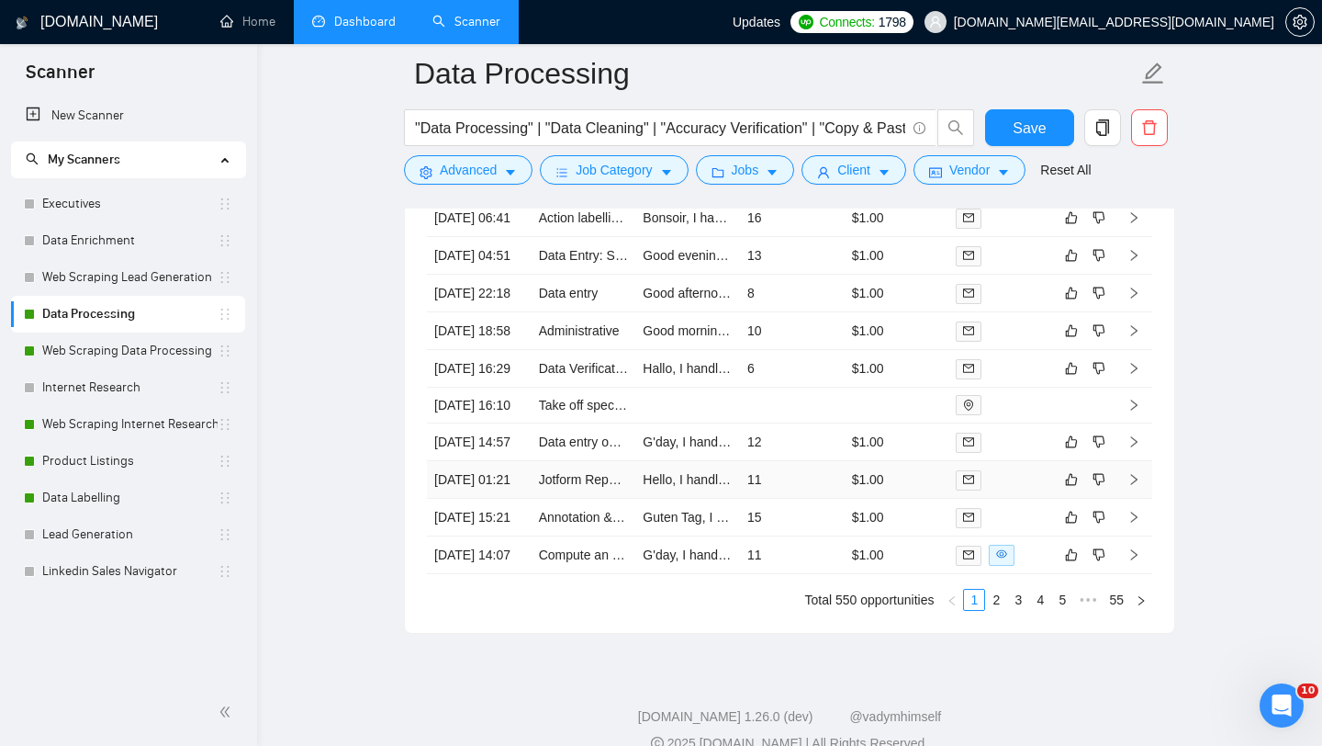
click at [576, 499] on td "Jotform Report into Google Sheets" at bounding box center [584, 480] width 105 height 38
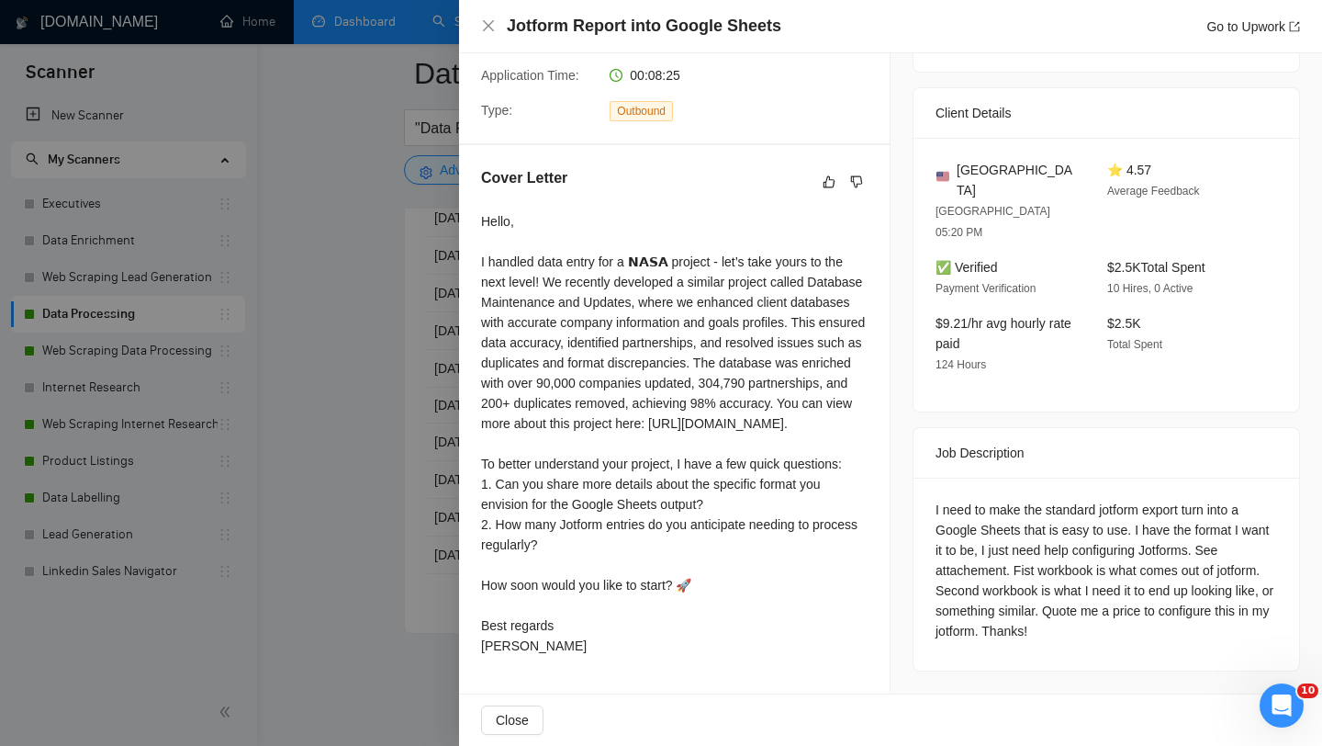
scroll to position [373, 0]
click at [313, 455] on div at bounding box center [661, 373] width 1322 height 746
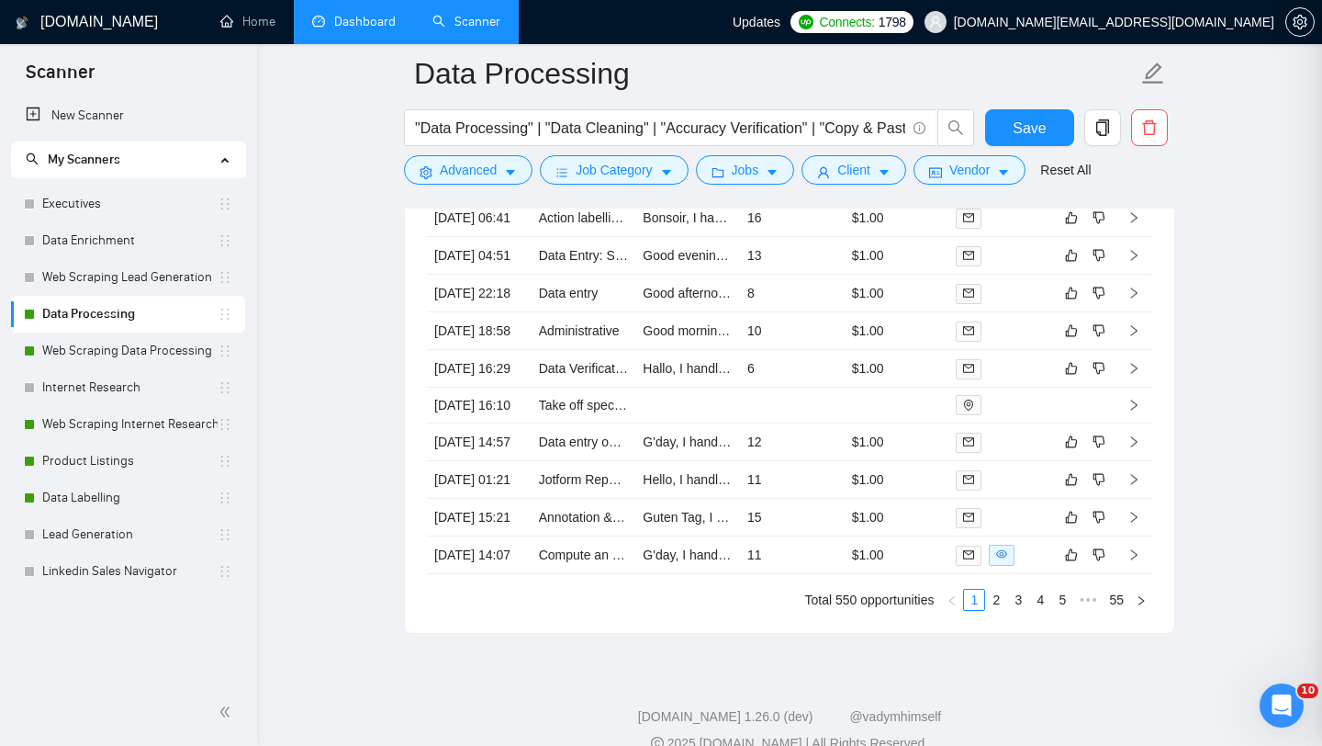
click at [137, 349] on link "Web Scraping Data Processing" at bounding box center [129, 350] width 175 height 37
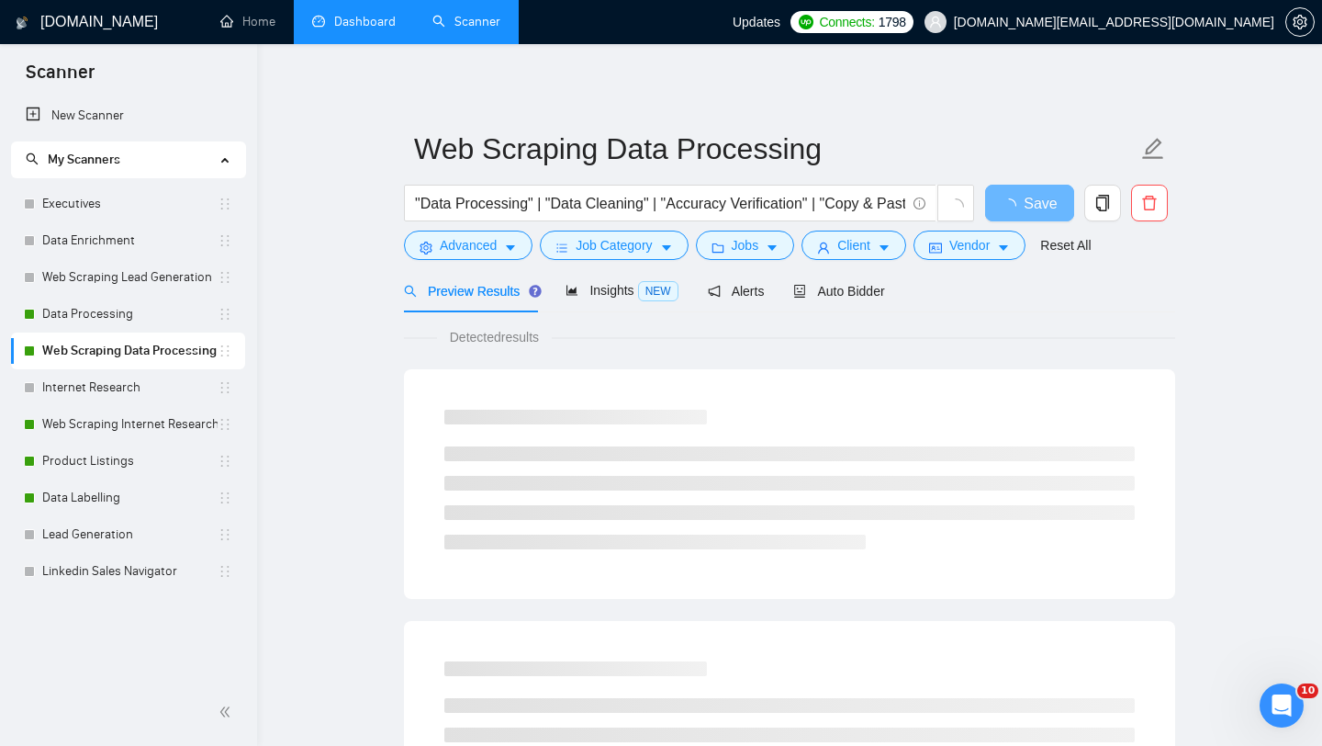
click at [780, 284] on div "Preview Results Insights NEW Alerts Auto Bidder" at bounding box center [644, 290] width 481 height 43
click at [833, 293] on span "Auto Bidder" at bounding box center [838, 291] width 91 height 15
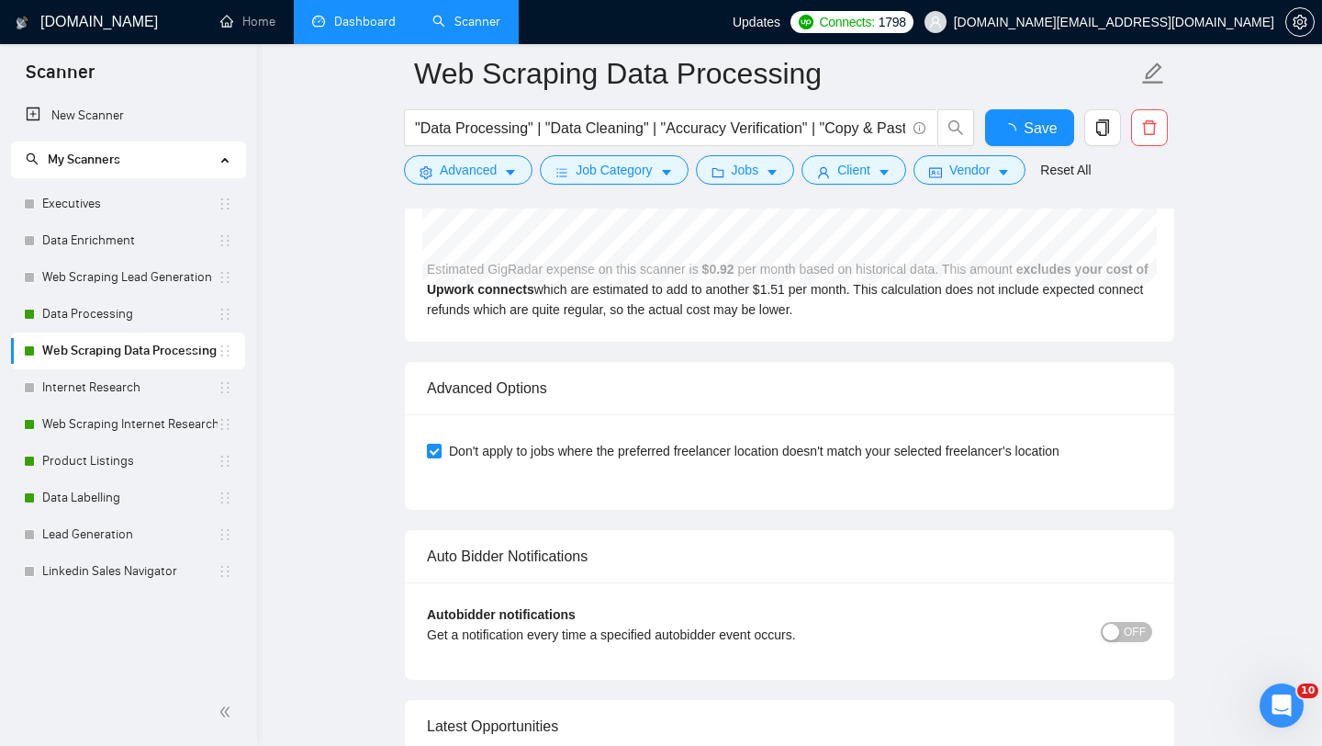
scroll to position [4392, 0]
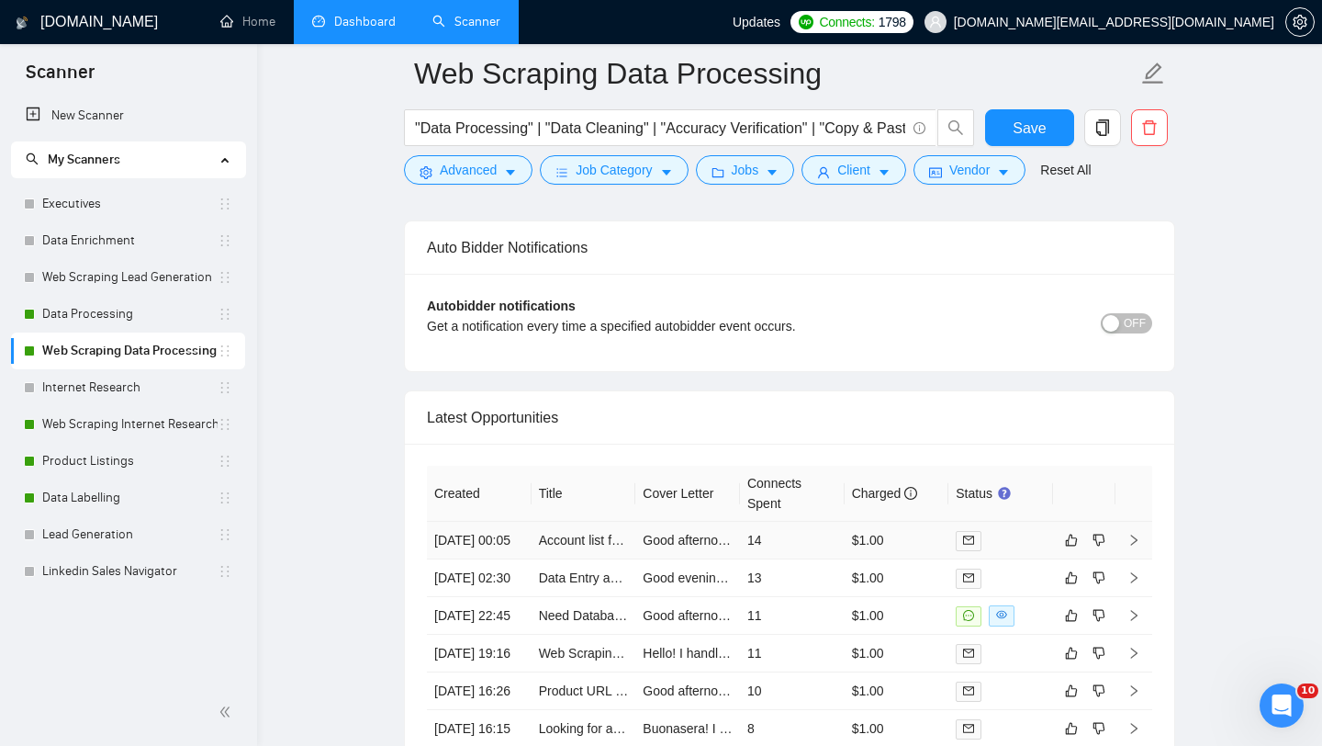
click at [601, 559] on td "Account list from website to organized excel file" at bounding box center [584, 541] width 105 height 38
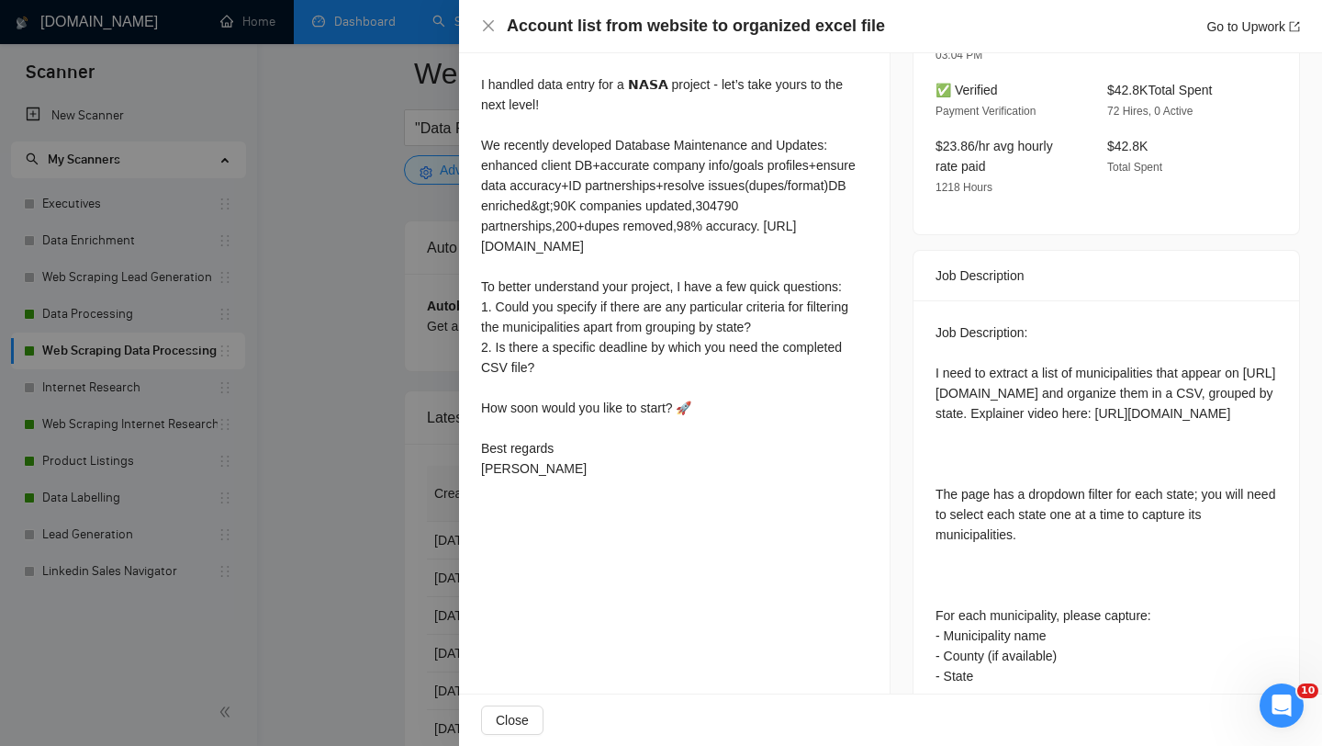
scroll to position [770, 0]
